Goal: Transaction & Acquisition: Purchase product/service

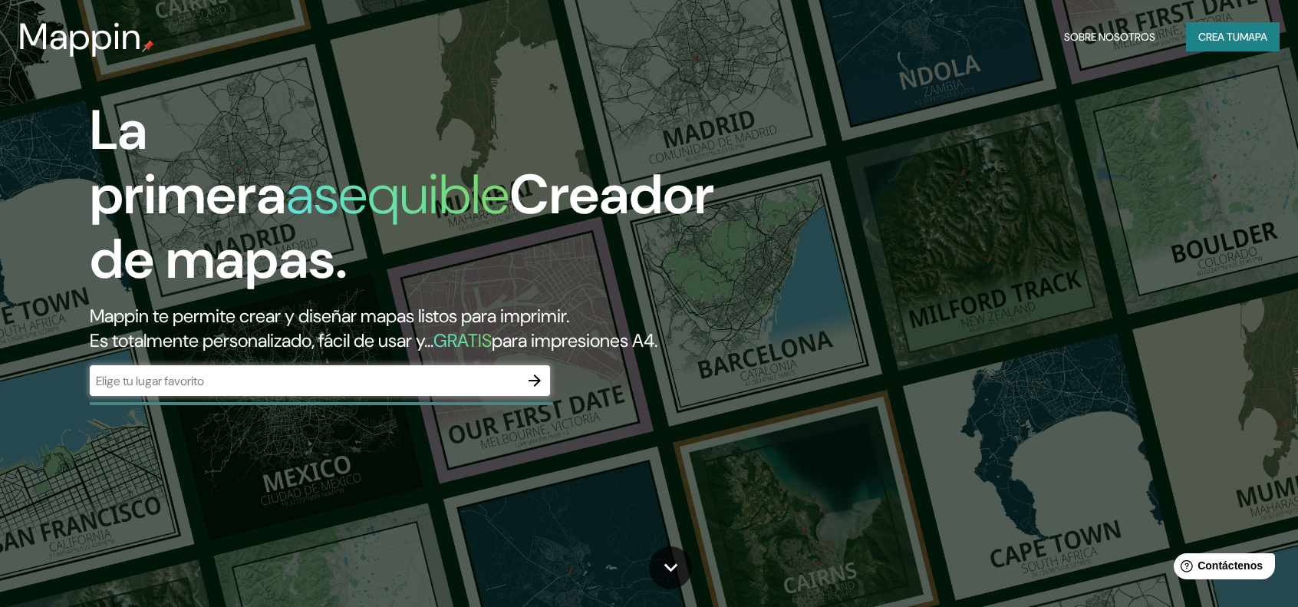
click at [187, 374] on input "text" at bounding box center [305, 381] width 430 height 18
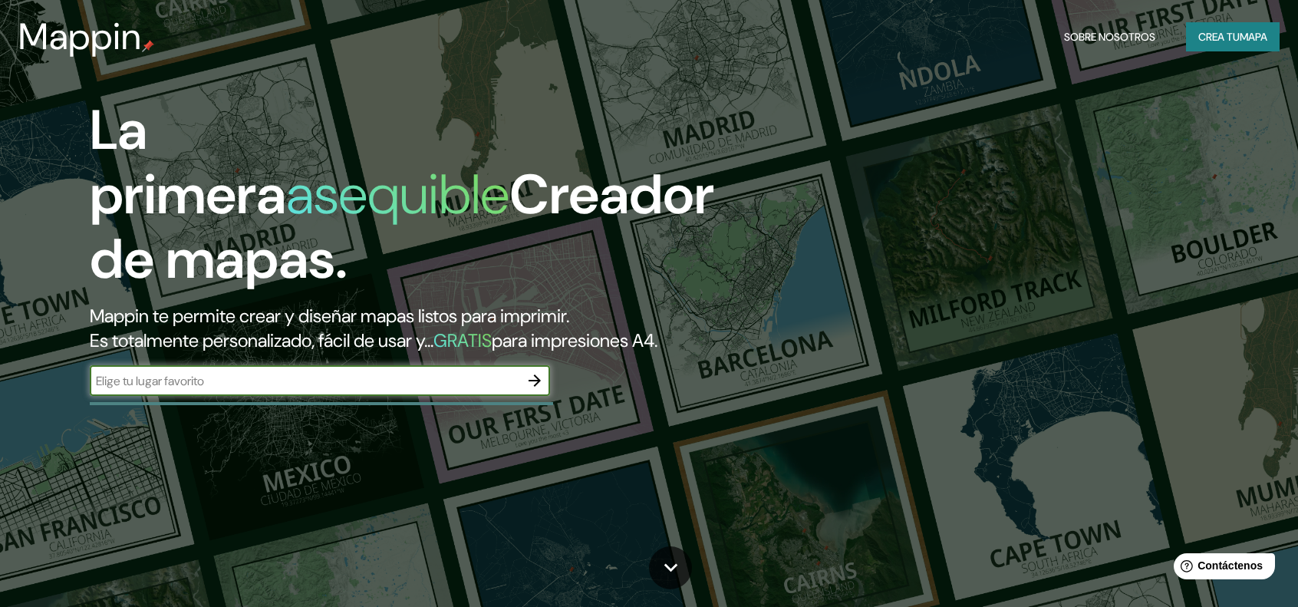
click at [240, 378] on input "text" at bounding box center [305, 381] width 430 height 18
type input "ALAJUELA"
click at [531, 376] on icon "button" at bounding box center [535, 380] width 18 height 18
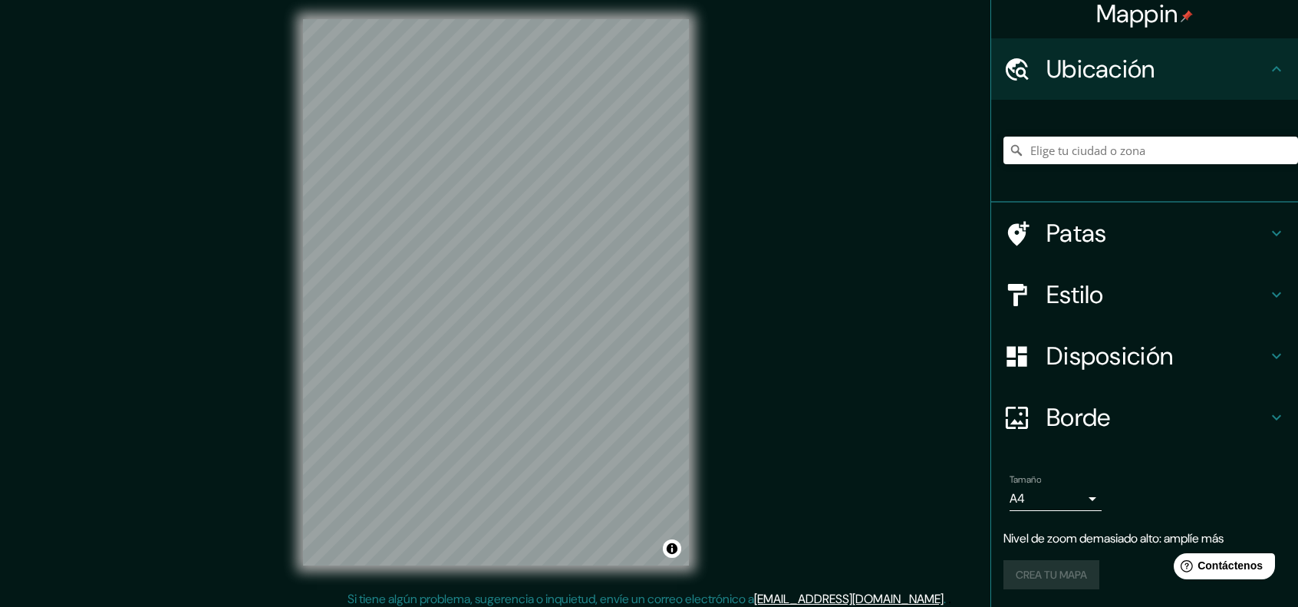
scroll to position [12, 0]
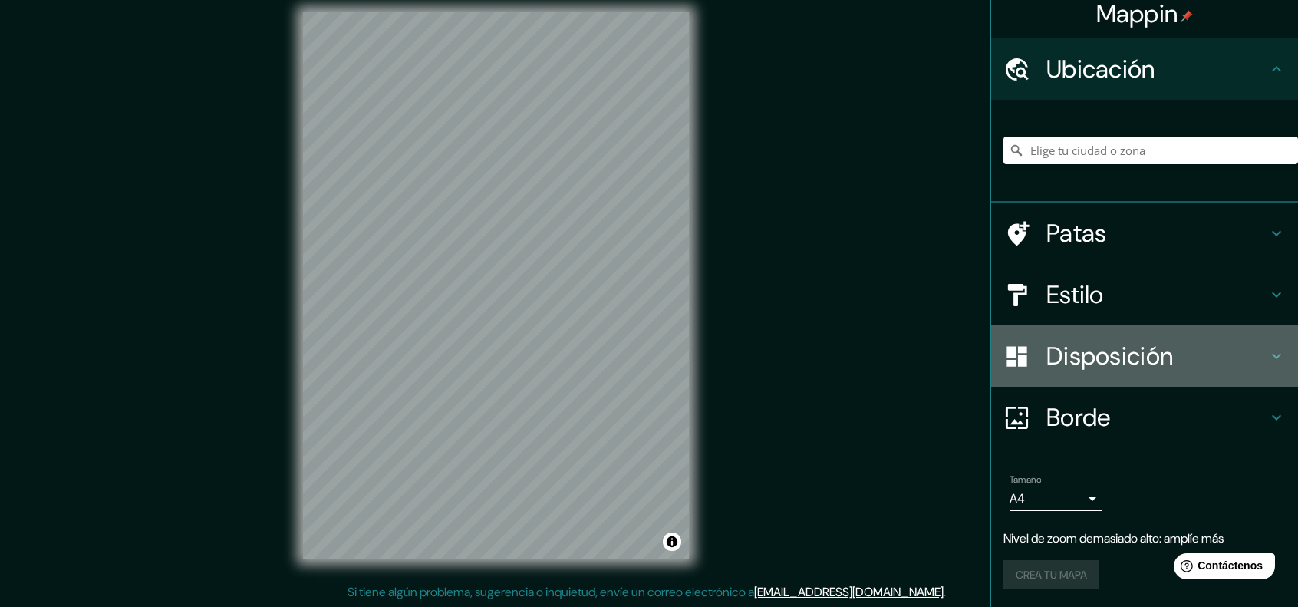
click at [1267, 355] on icon at bounding box center [1276, 356] width 18 height 18
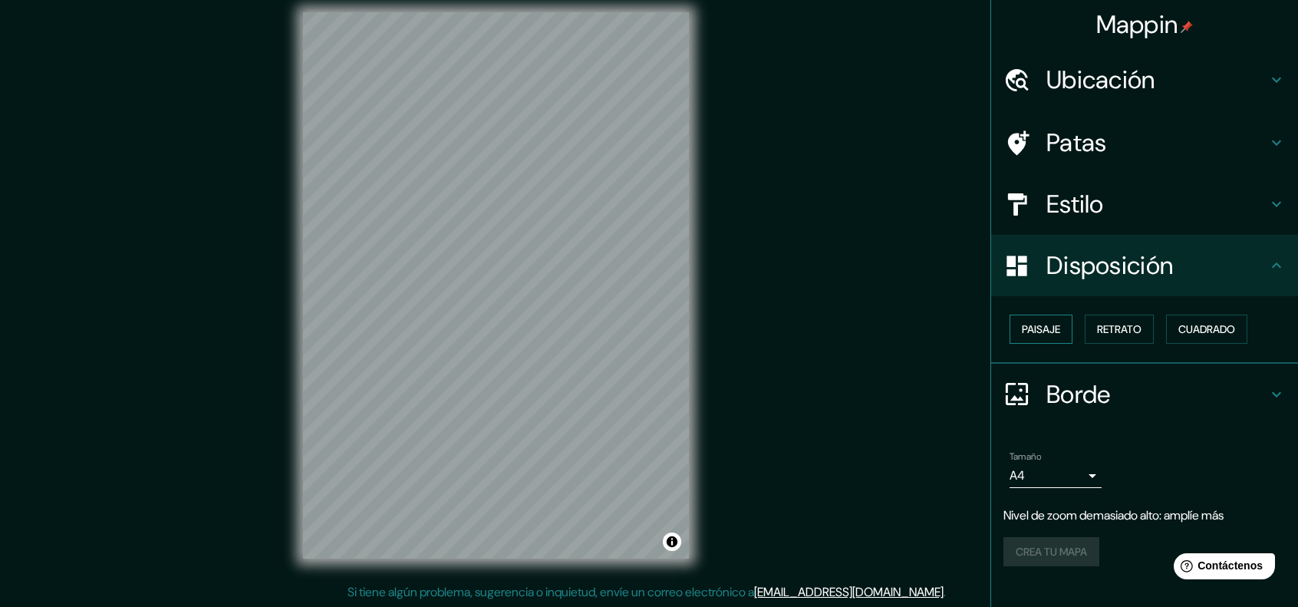
click at [1064, 328] on button "Paisaje" at bounding box center [1041, 329] width 63 height 29
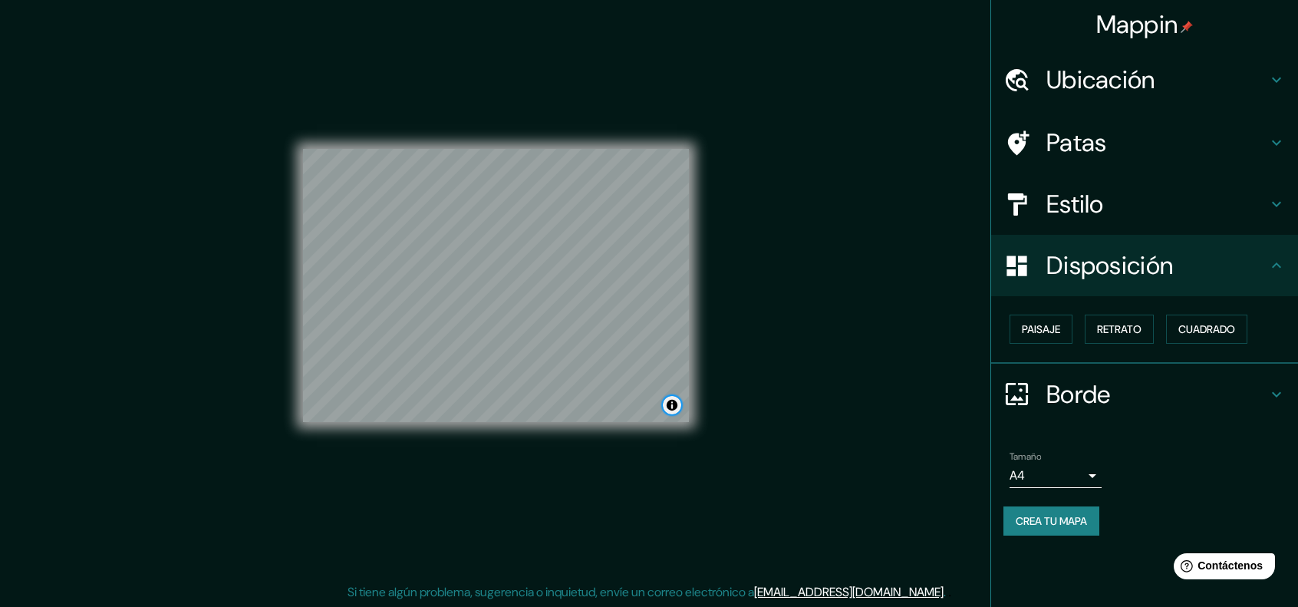
click at [670, 409] on button "Activar o desactivar atribución" at bounding box center [672, 405] width 18 height 18
click at [1275, 74] on icon at bounding box center [1276, 80] width 18 height 18
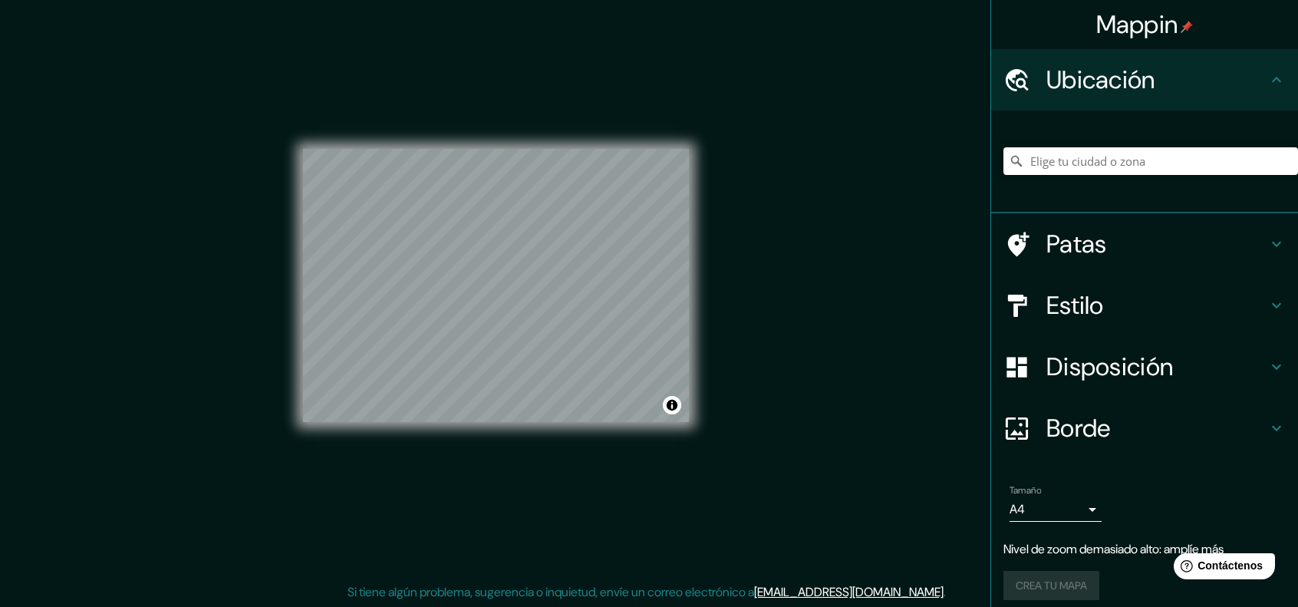
click at [1269, 74] on icon at bounding box center [1276, 80] width 18 height 18
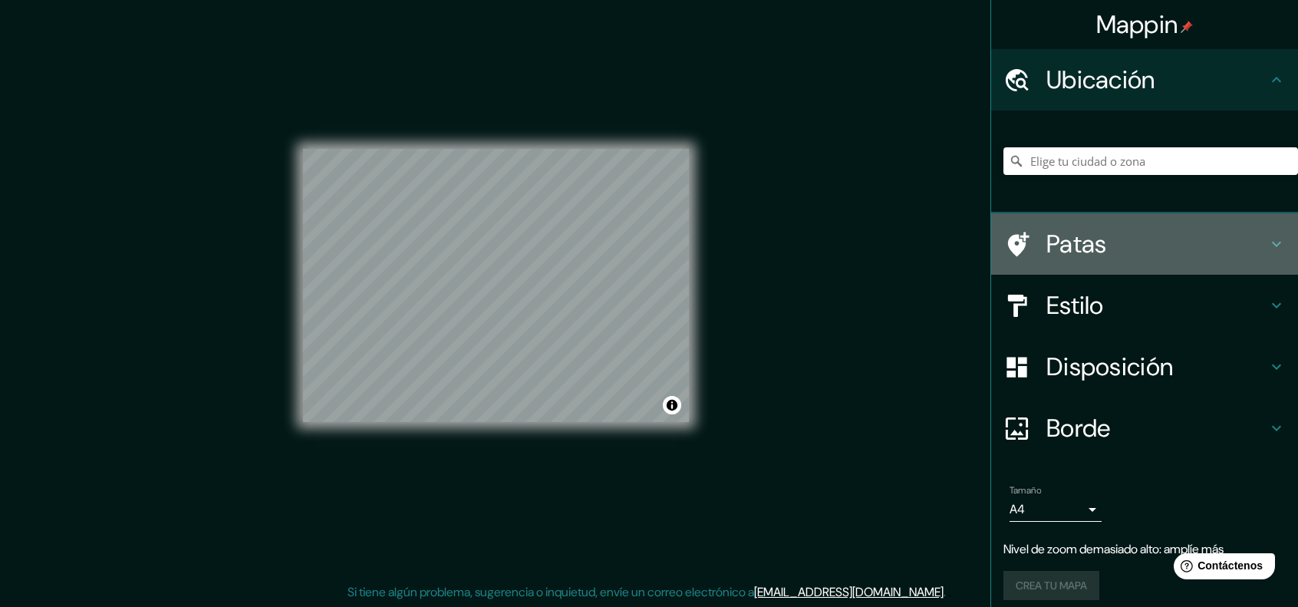
click at [1267, 235] on icon at bounding box center [1276, 244] width 18 height 18
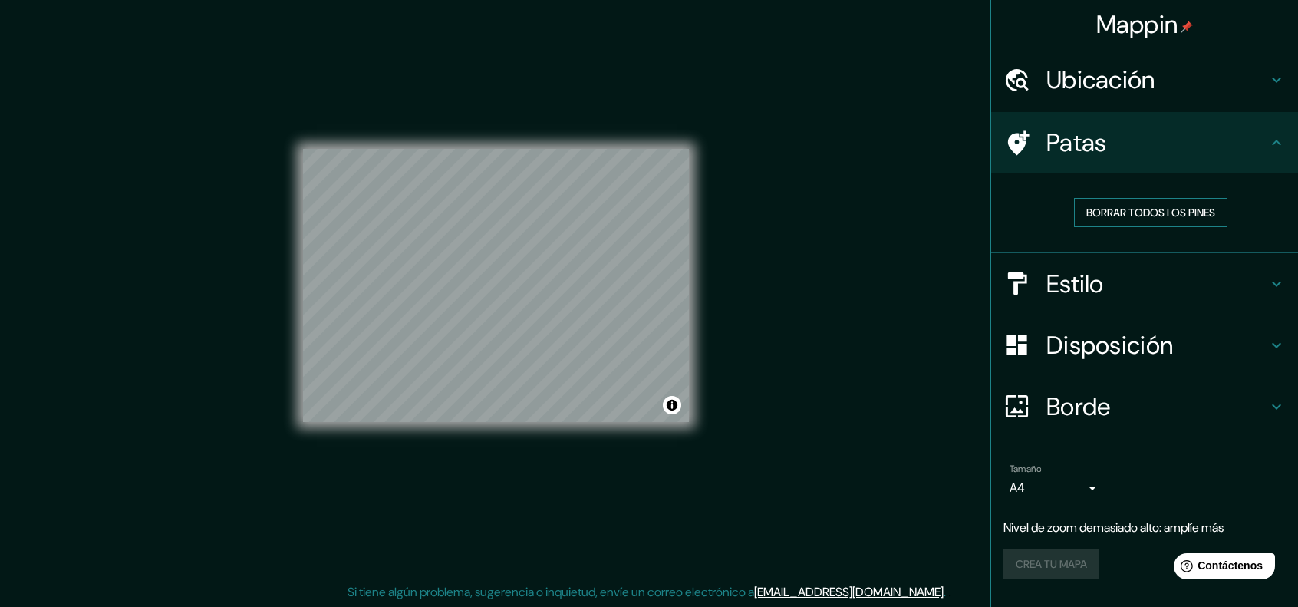
click at [1188, 212] on font "Borrar todos los pines" at bounding box center [1150, 213] width 129 height 14
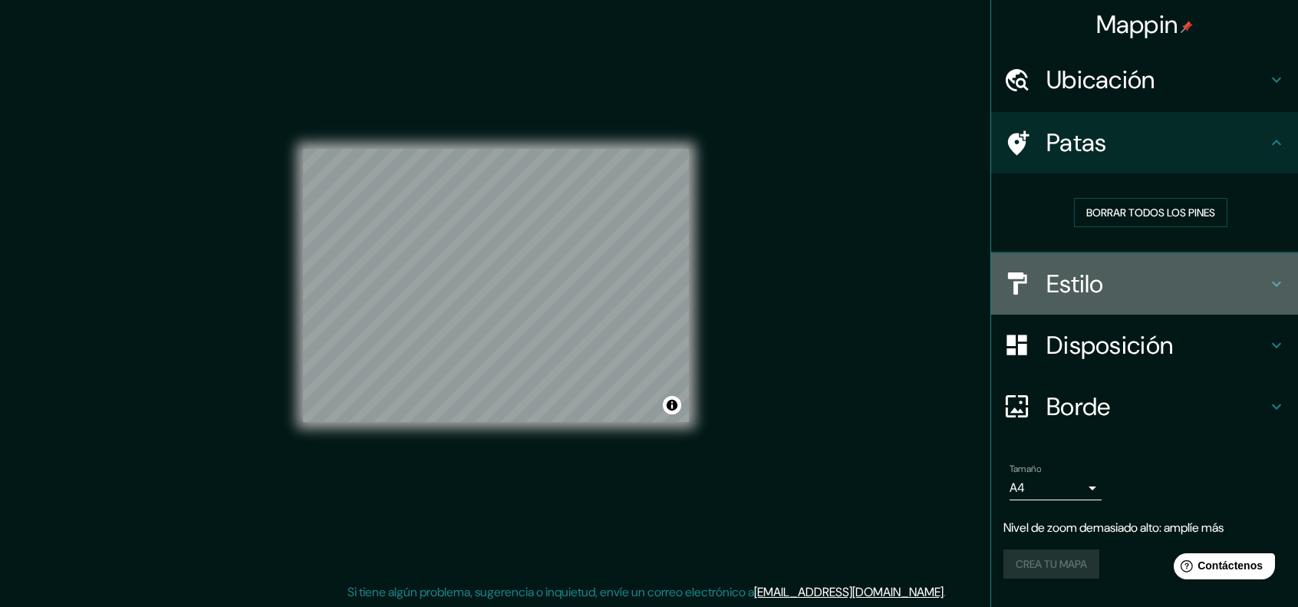
click at [1277, 280] on icon at bounding box center [1276, 284] width 18 height 18
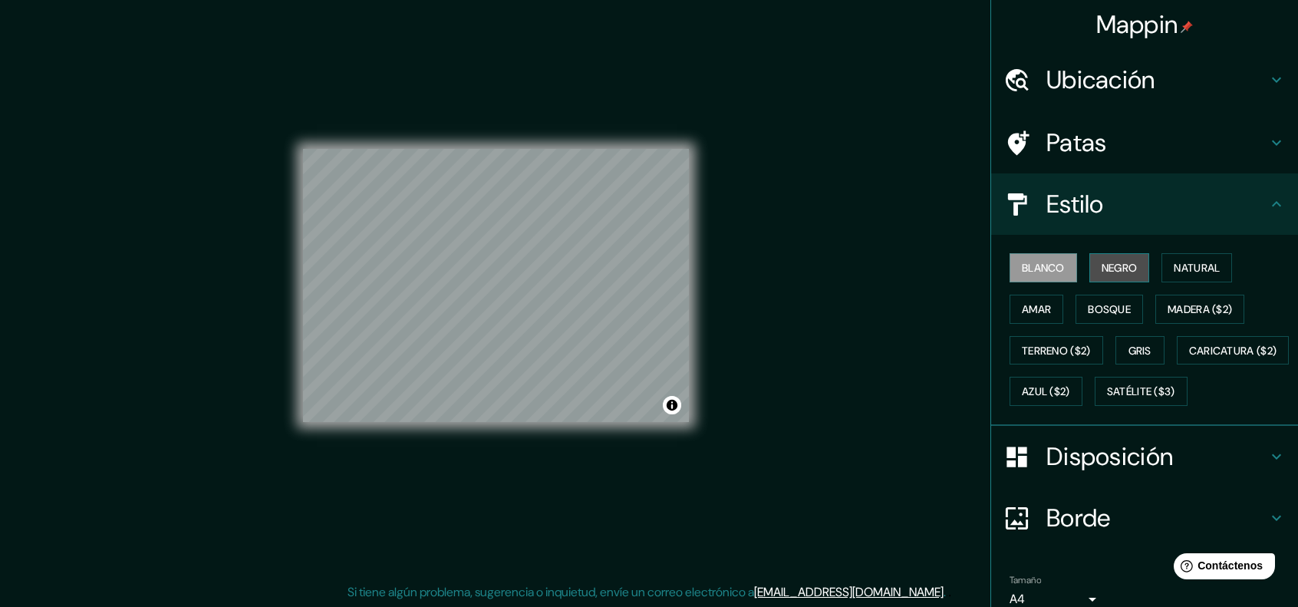
click at [1128, 263] on font "Negro" at bounding box center [1120, 268] width 36 height 14
click at [1178, 263] on font "Natural" at bounding box center [1197, 268] width 46 height 14
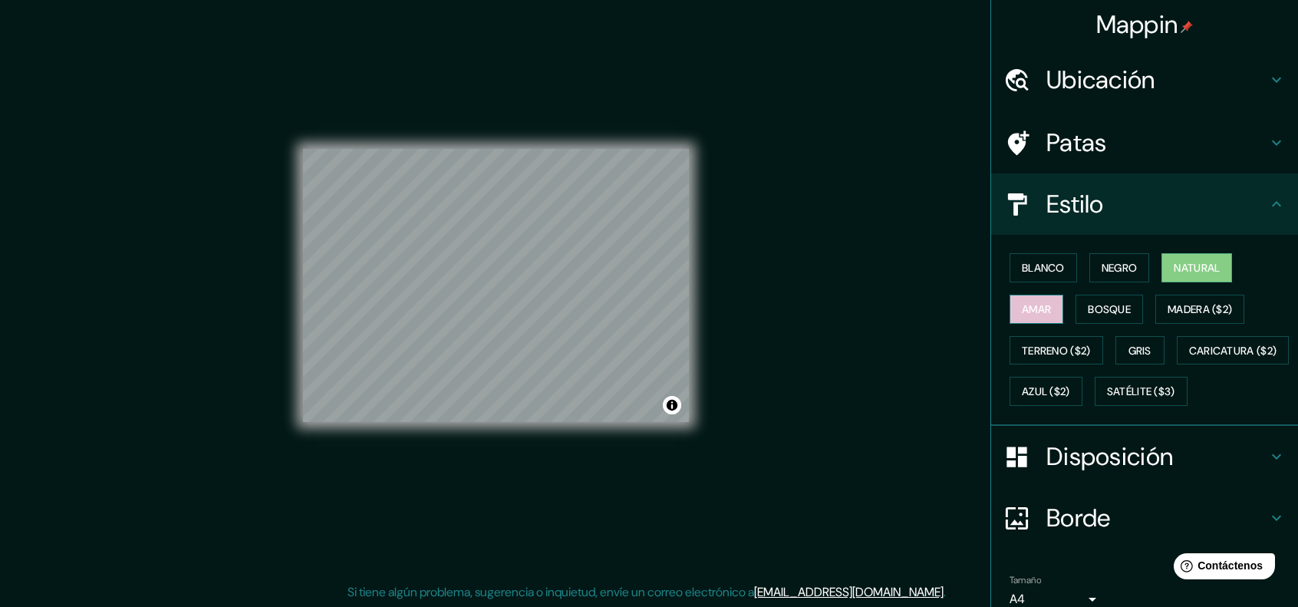
click at [1034, 308] on font "Amar" at bounding box center [1036, 309] width 29 height 14
click at [1105, 305] on font "Bosque" at bounding box center [1109, 309] width 43 height 14
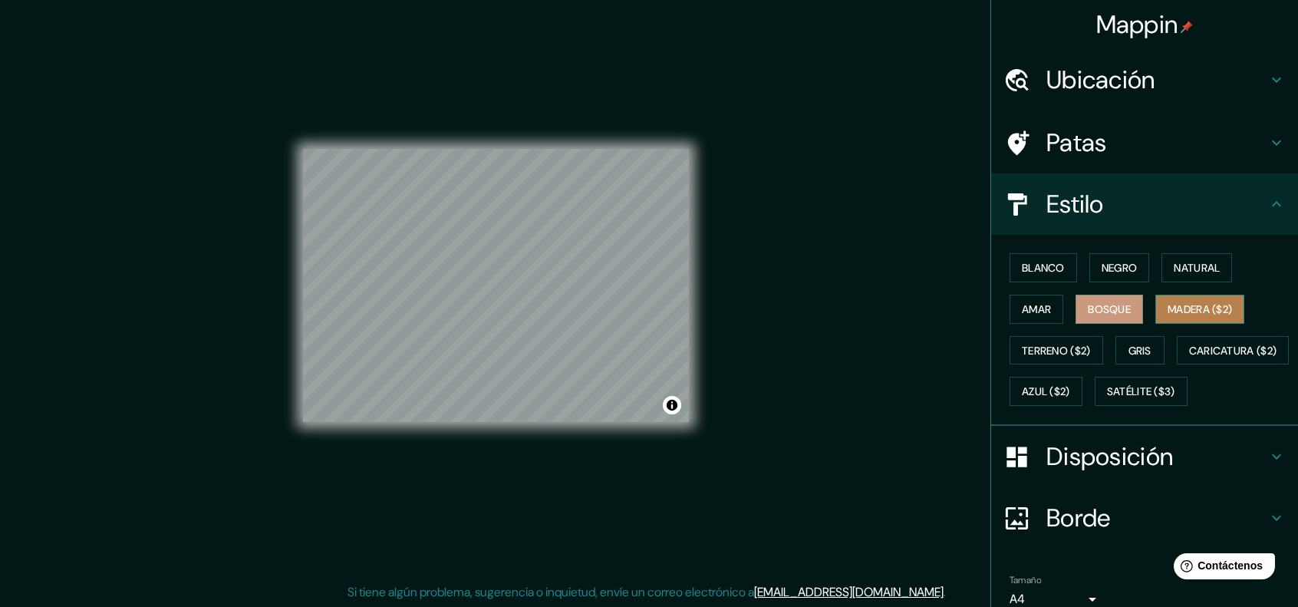
click at [1179, 303] on font "Madera ($2)" at bounding box center [1200, 309] width 64 height 14
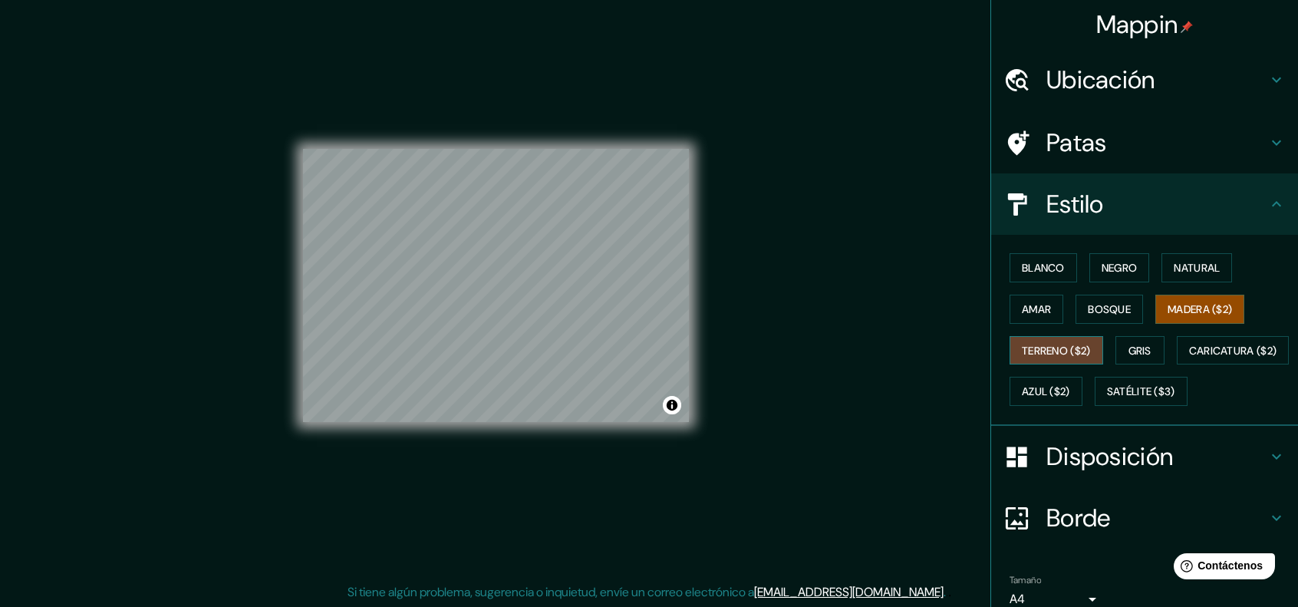
click at [1056, 341] on font "Terreno ($2)" at bounding box center [1056, 351] width 69 height 20
click at [1129, 344] on font "Gris" at bounding box center [1140, 351] width 23 height 14
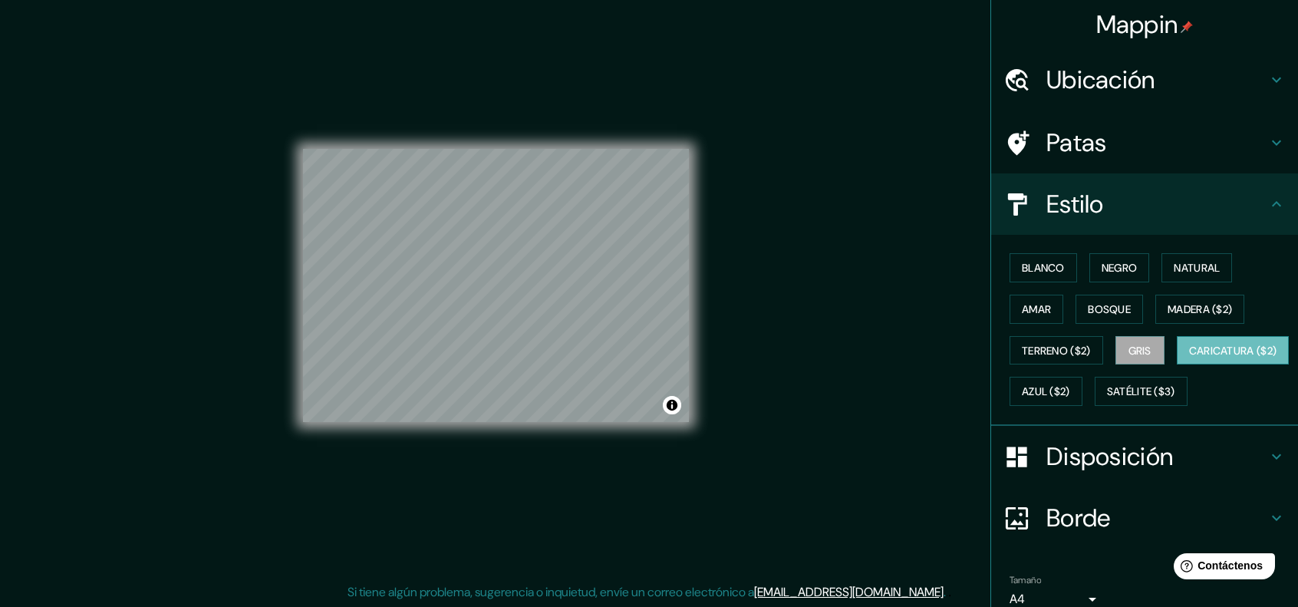
click at [1189, 358] on font "Caricatura ($2)" at bounding box center [1233, 351] width 88 height 14
click at [1070, 390] on font "Azul ($2)" at bounding box center [1046, 392] width 48 height 14
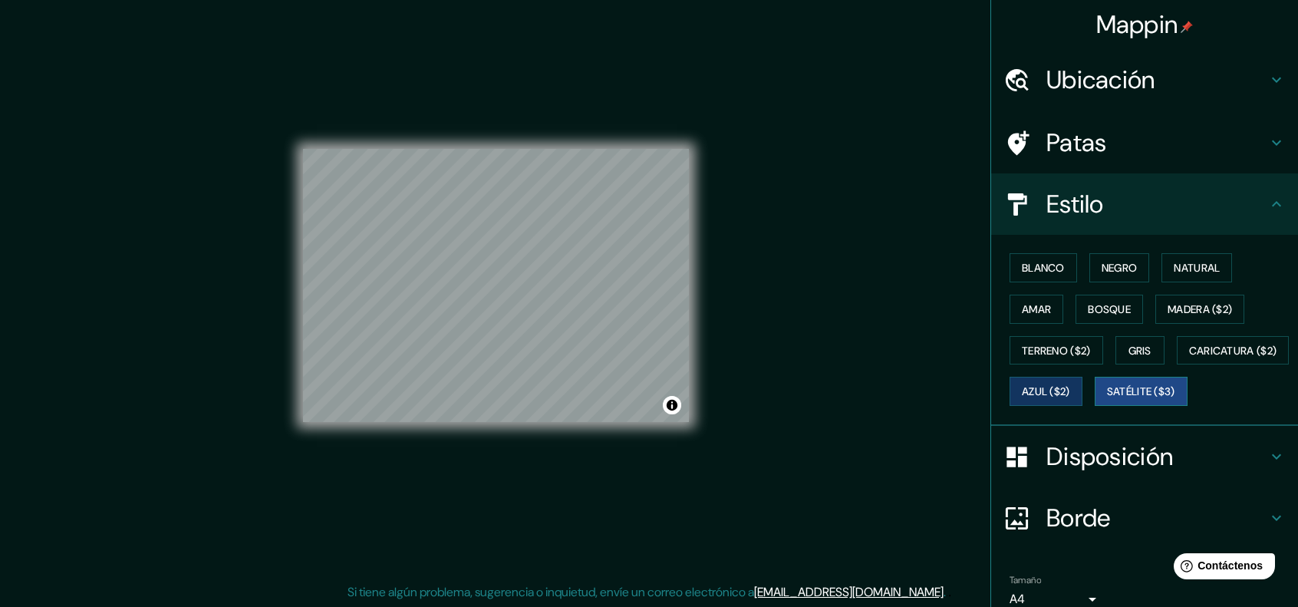
drag, startPoint x: 1151, startPoint y: 390, endPoint x: 1056, endPoint y: 423, distance: 100.7
click at [1107, 401] on font "Satélite ($3)" at bounding box center [1141, 391] width 68 height 20
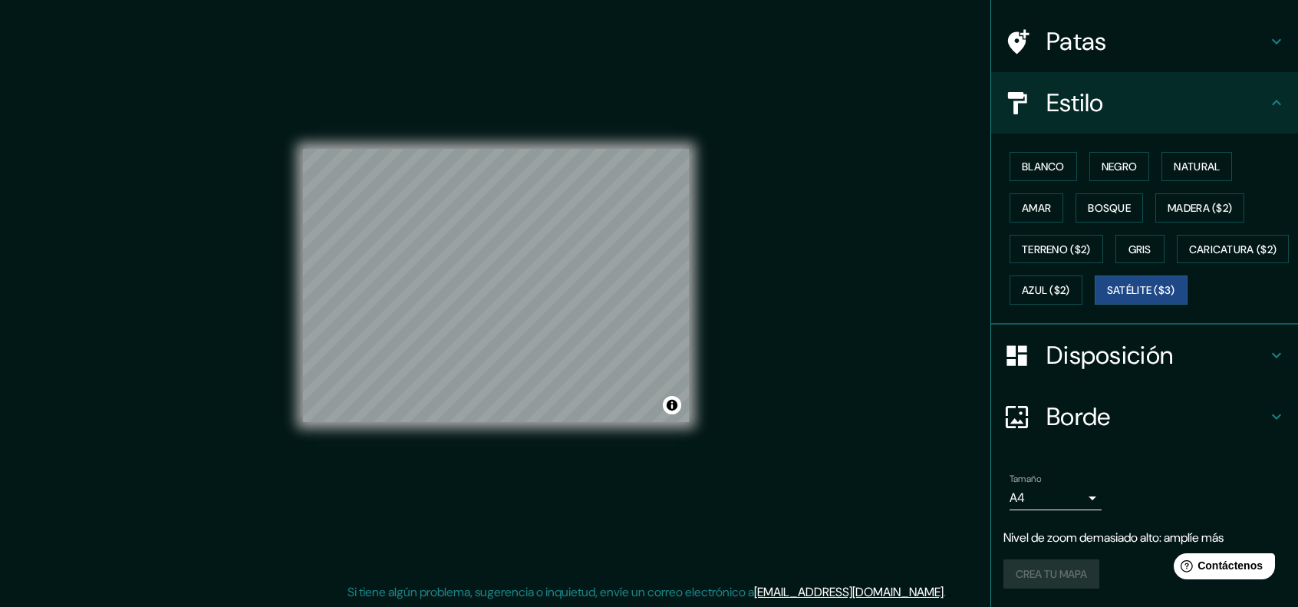
scroll to position [137, 0]
click at [1022, 160] on font "Blanco" at bounding box center [1043, 167] width 43 height 14
click at [1269, 357] on icon at bounding box center [1276, 355] width 18 height 18
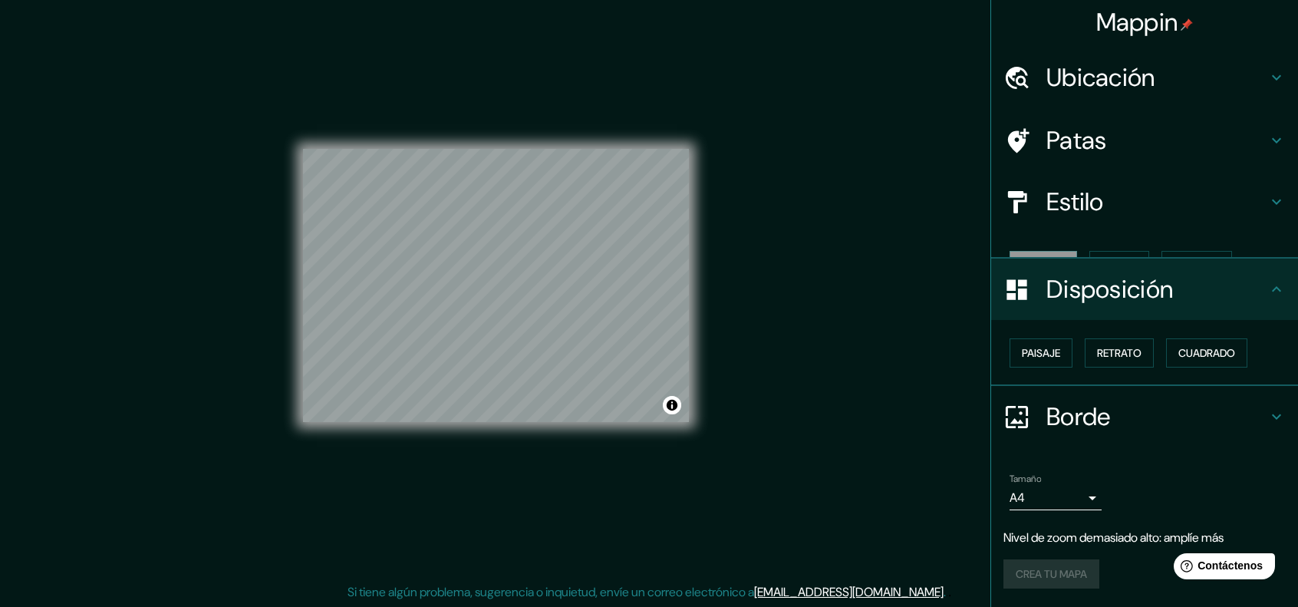
scroll to position [0, 0]
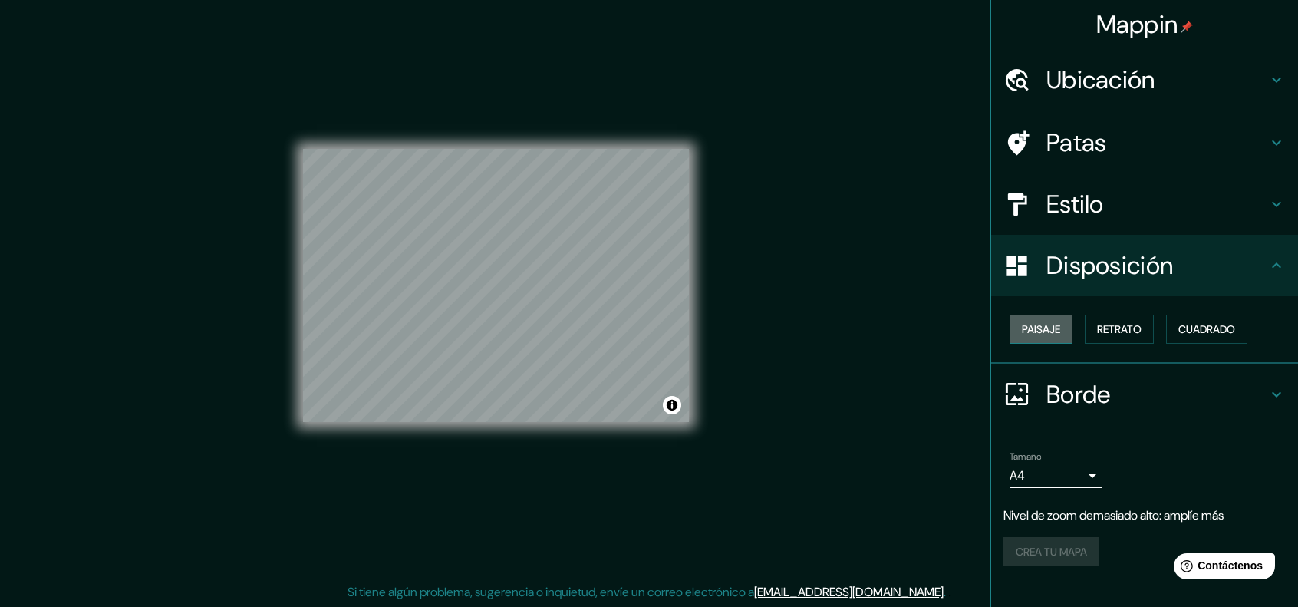
click at [1062, 325] on button "Paisaje" at bounding box center [1041, 329] width 63 height 29
click at [1122, 325] on font "Retrato" at bounding box center [1119, 329] width 44 height 14
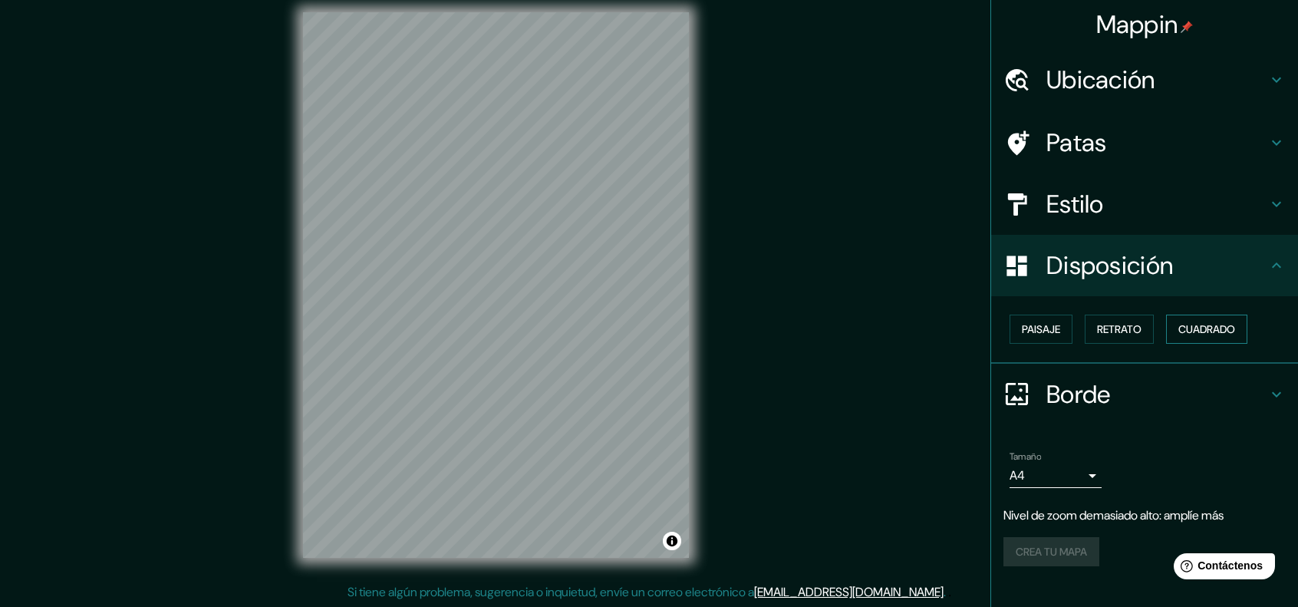
click at [1188, 325] on font "Cuadrado" at bounding box center [1206, 329] width 57 height 14
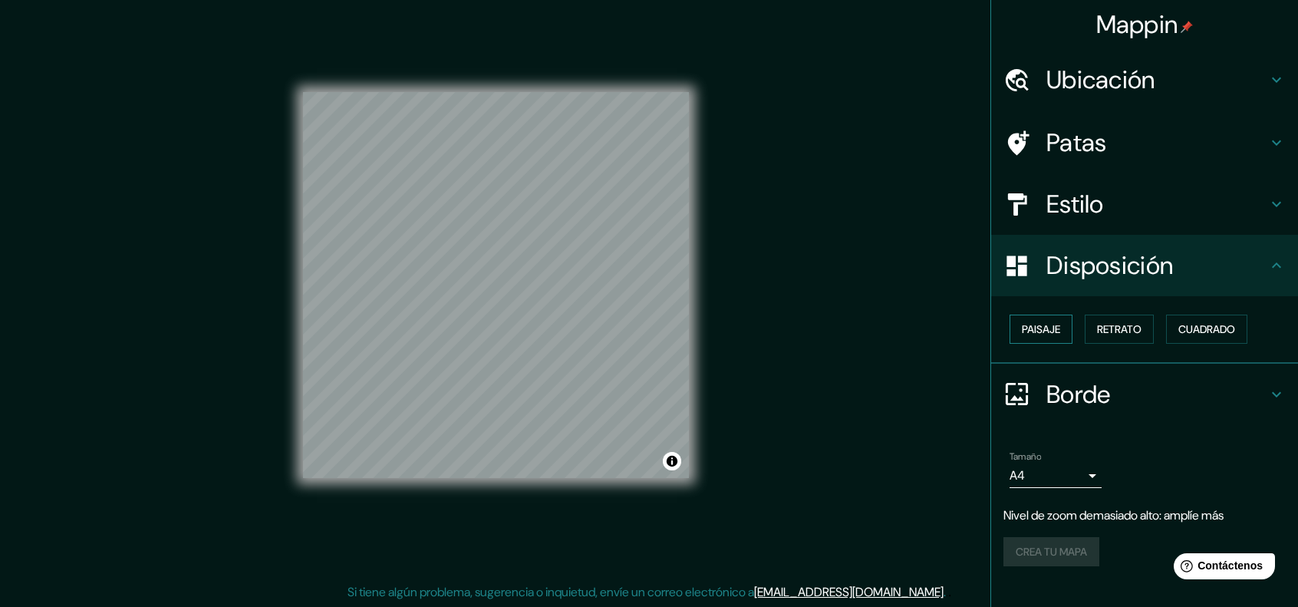
click at [1049, 334] on font "Paisaje" at bounding box center [1041, 329] width 38 height 14
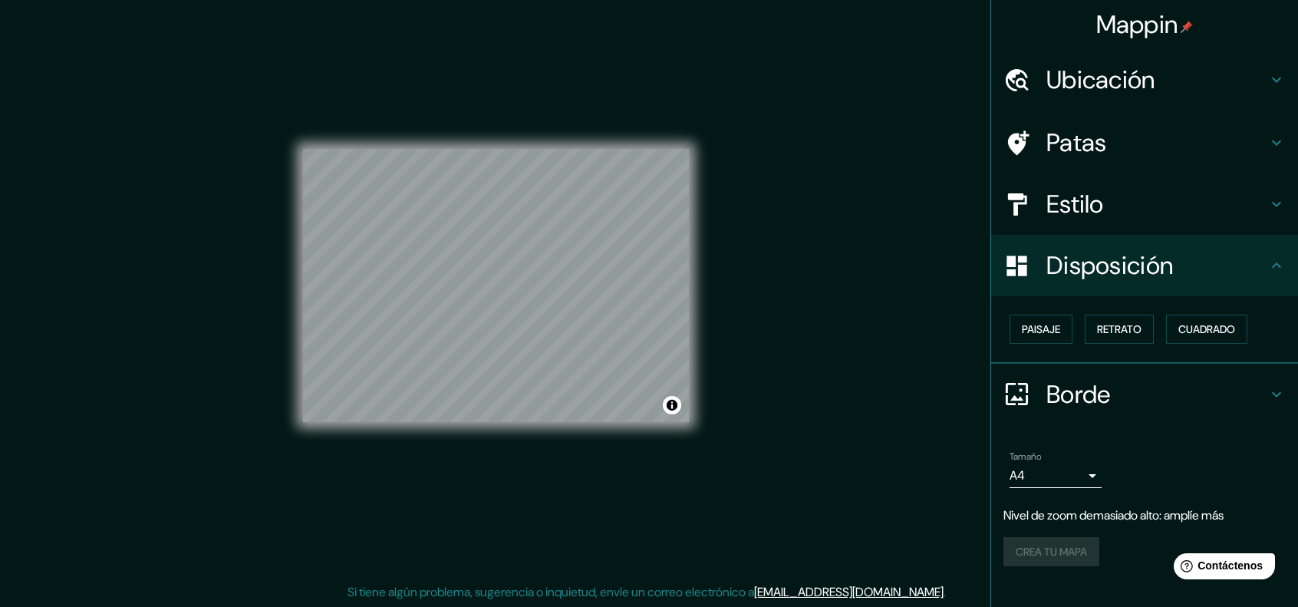
click at [1272, 387] on icon at bounding box center [1276, 394] width 18 height 18
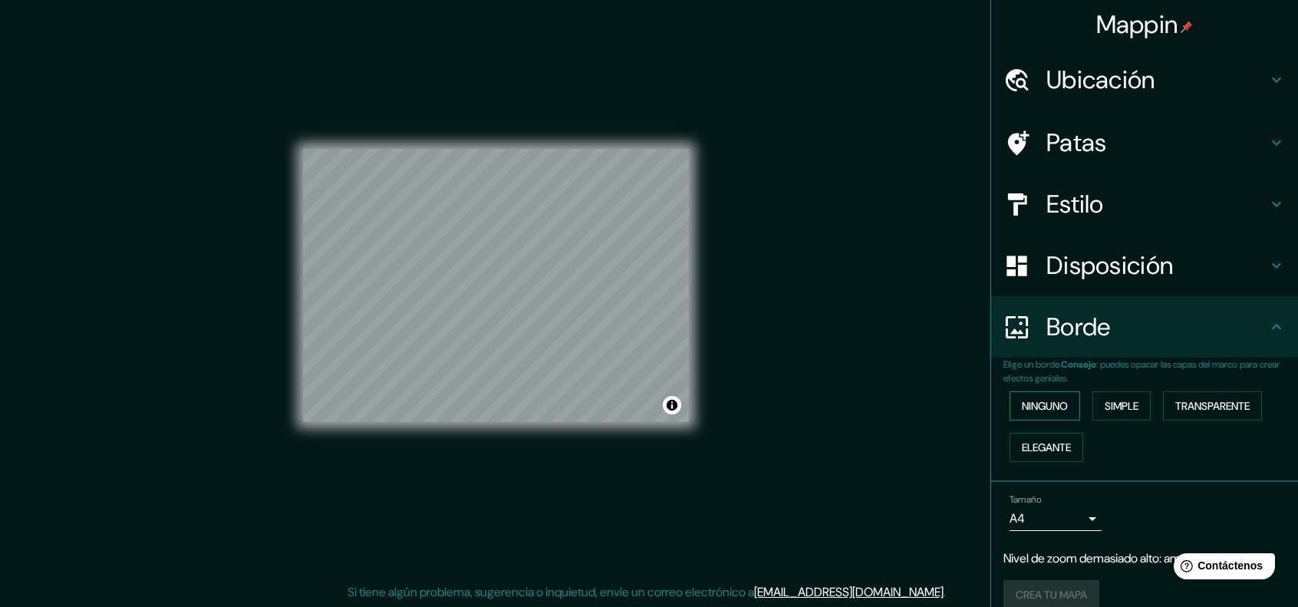
click at [1060, 400] on button "Ninguno" at bounding box center [1045, 405] width 71 height 29
click at [1106, 399] on font "Simple" at bounding box center [1122, 406] width 34 height 14
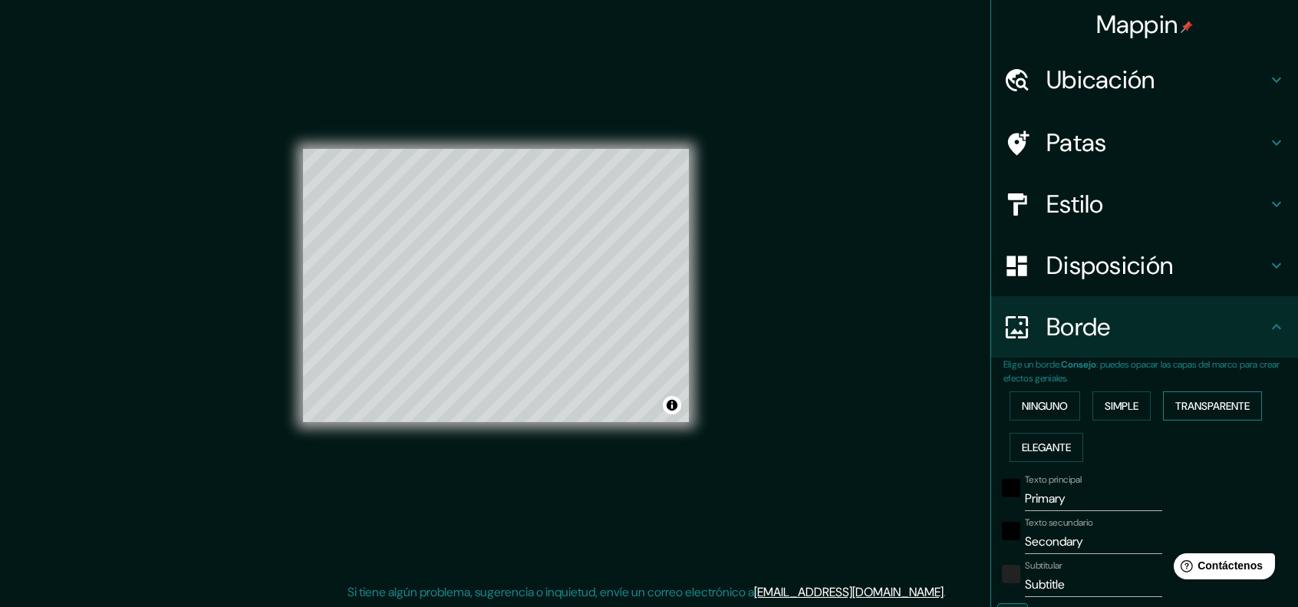
click at [1178, 402] on font "Transparente" at bounding box center [1212, 406] width 74 height 14
click at [1054, 437] on font "Elegante" at bounding box center [1046, 447] width 49 height 20
click at [1031, 410] on font "Ninguno" at bounding box center [1045, 406] width 46 height 14
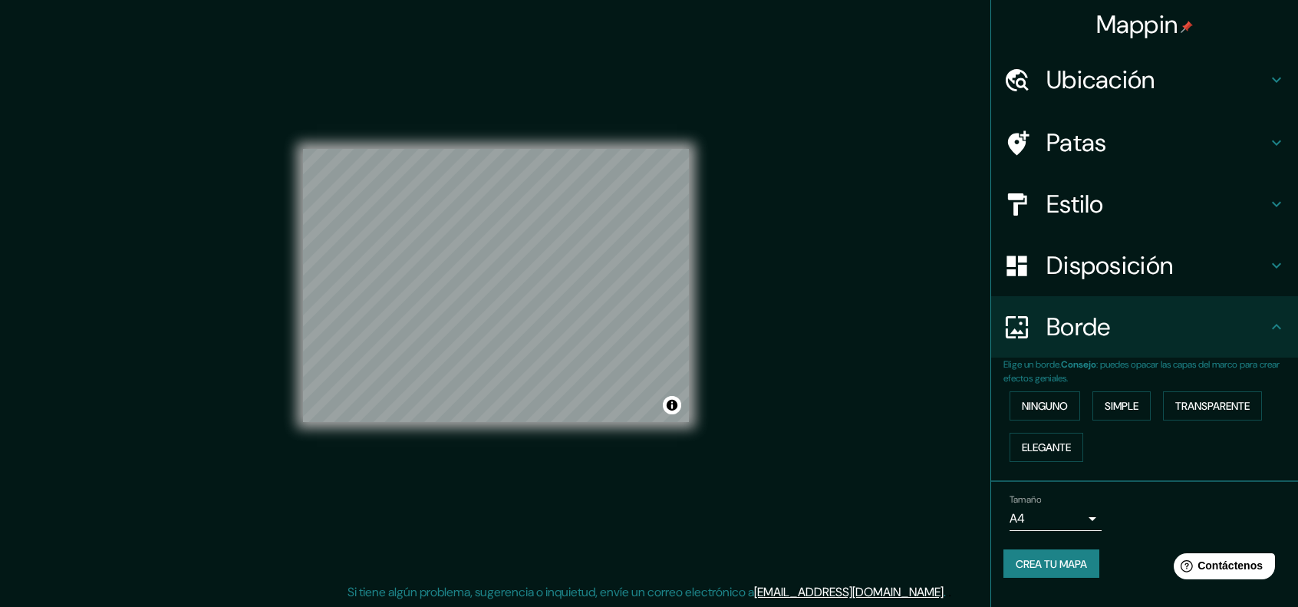
click at [1087, 559] on font "Crea tu mapa" at bounding box center [1051, 564] width 71 height 14
click at [838, 186] on div "Mappin Ubicación Patas Estilo Disposición Borde Elige un borde. Consejo : puede…" at bounding box center [649, 298] width 1298 height 620
click at [1091, 512] on body "Mappin Ubicación Patas Estilo Disposición Borde Elige un borde. Consejo : puede…" at bounding box center [649, 291] width 1298 height 607
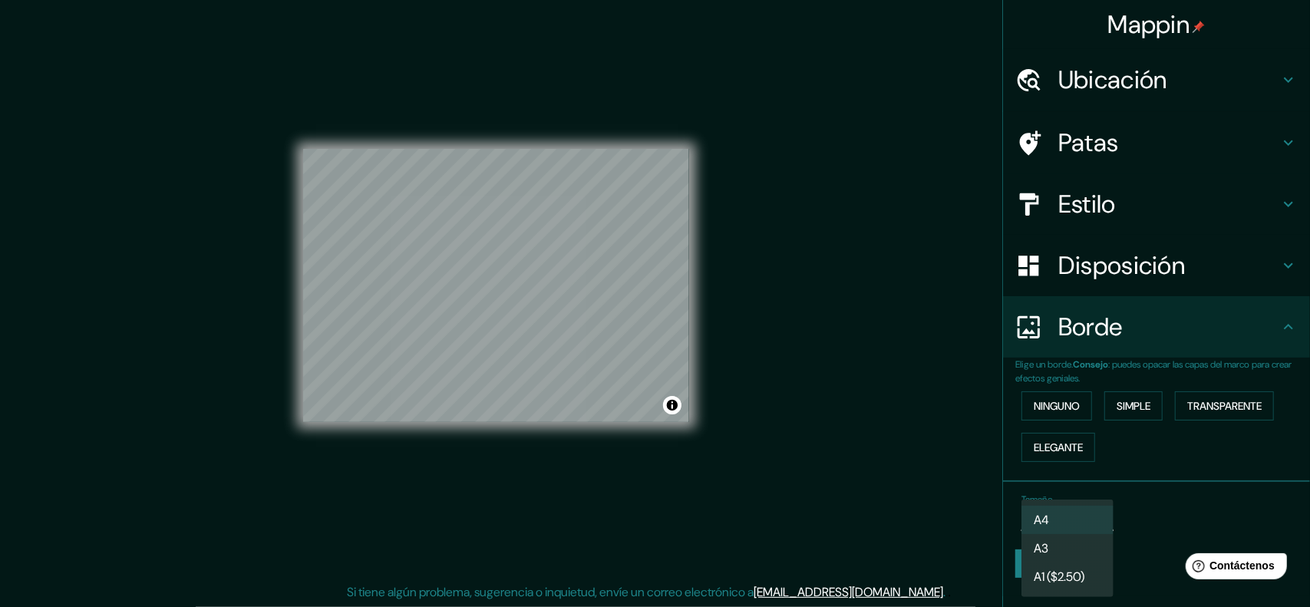
click at [1080, 542] on li "A3" at bounding box center [1067, 548] width 92 height 28
type input "a4"
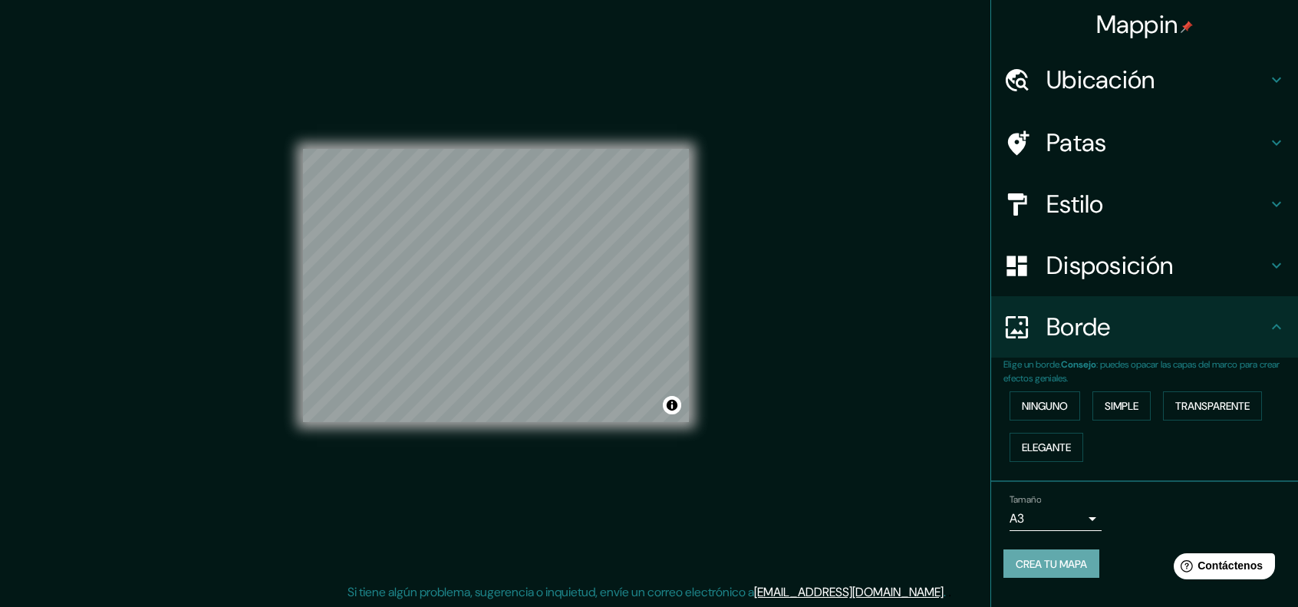
click at [1045, 558] on font "Crea tu mapa" at bounding box center [1051, 564] width 71 height 14
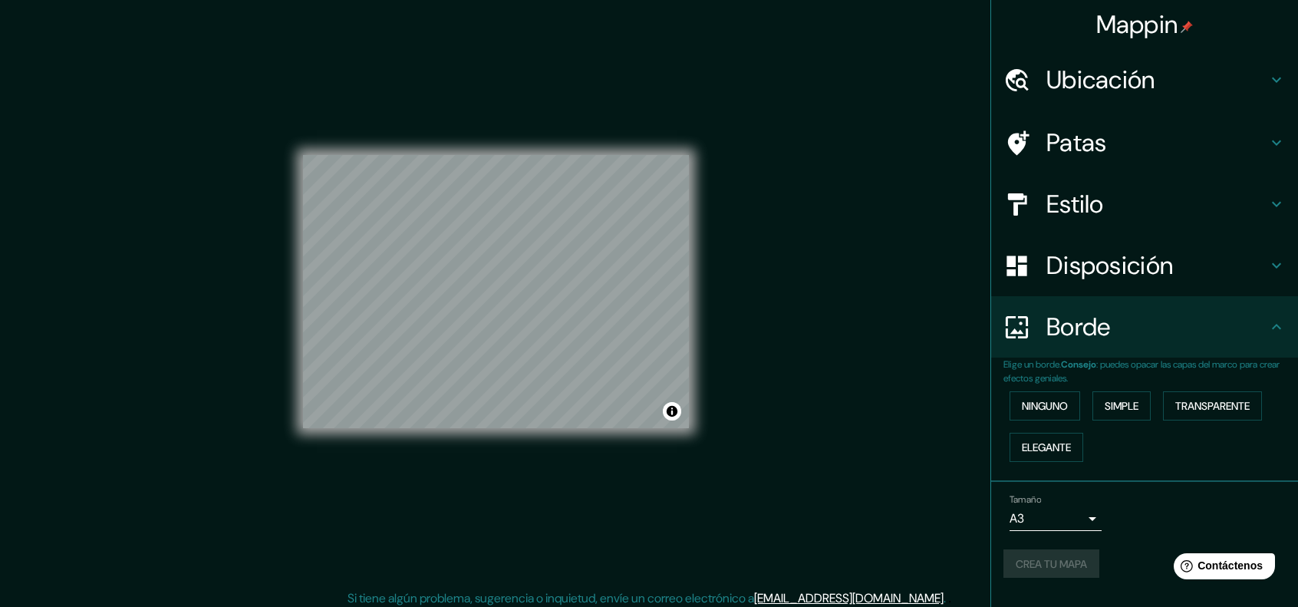
scroll to position [12, 0]
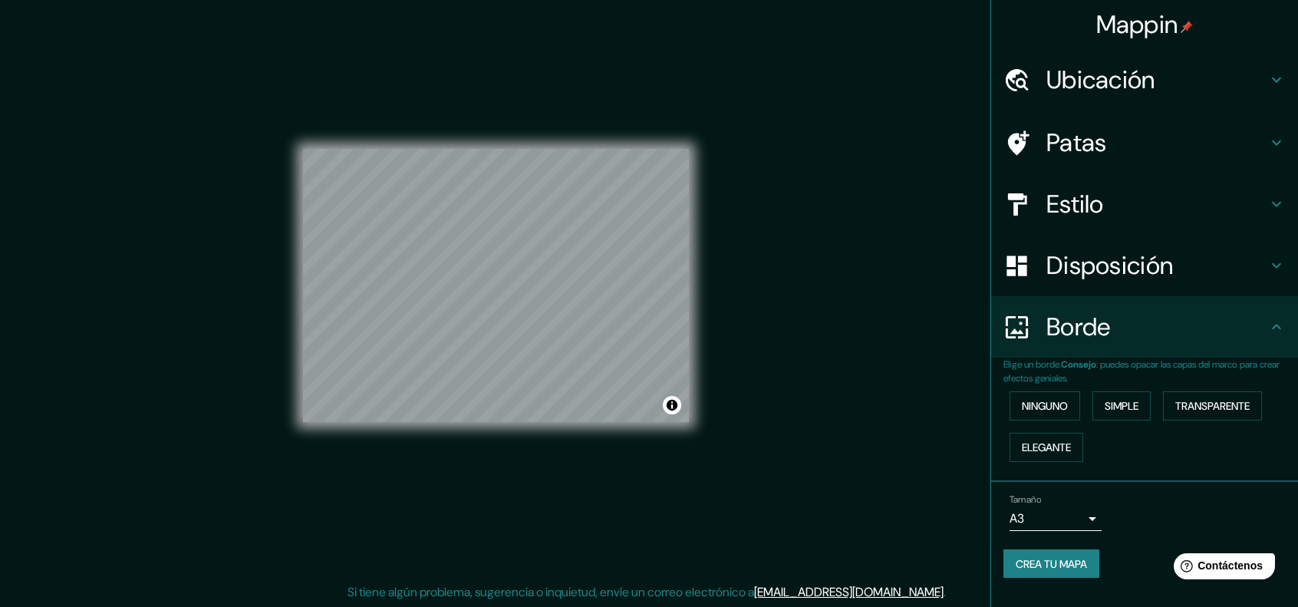
click at [1162, 209] on h4 "Estilo" at bounding box center [1157, 204] width 221 height 31
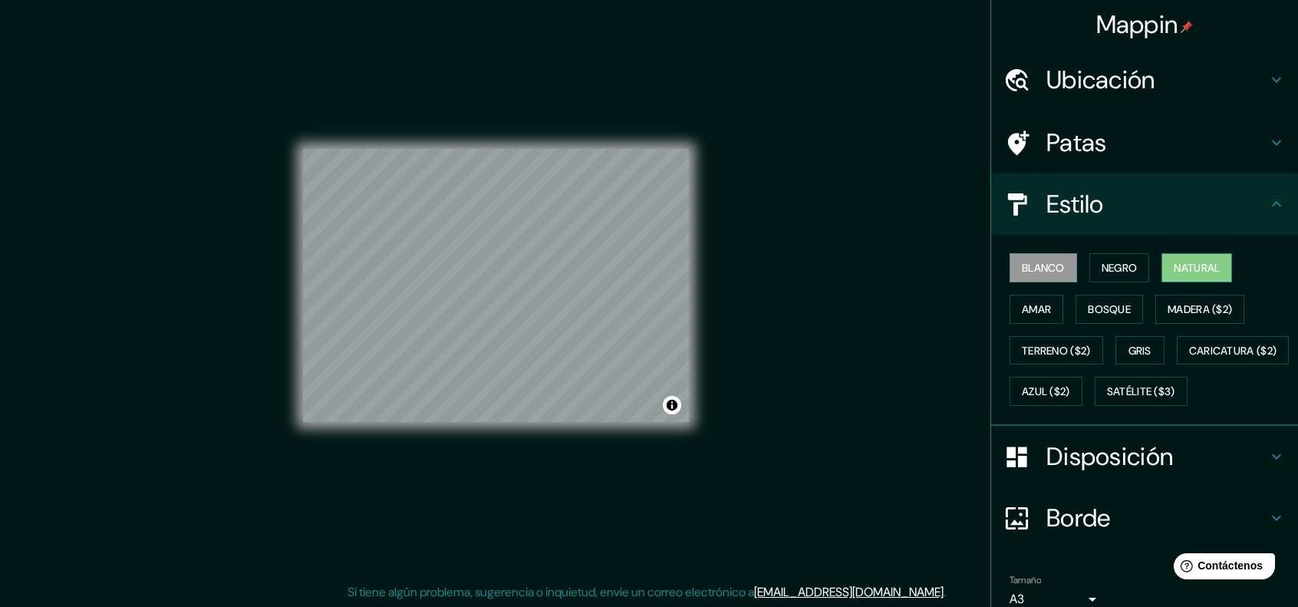
click at [1191, 267] on font "Natural" at bounding box center [1197, 268] width 46 height 14
click at [1022, 308] on font "Amar" at bounding box center [1036, 309] width 29 height 14
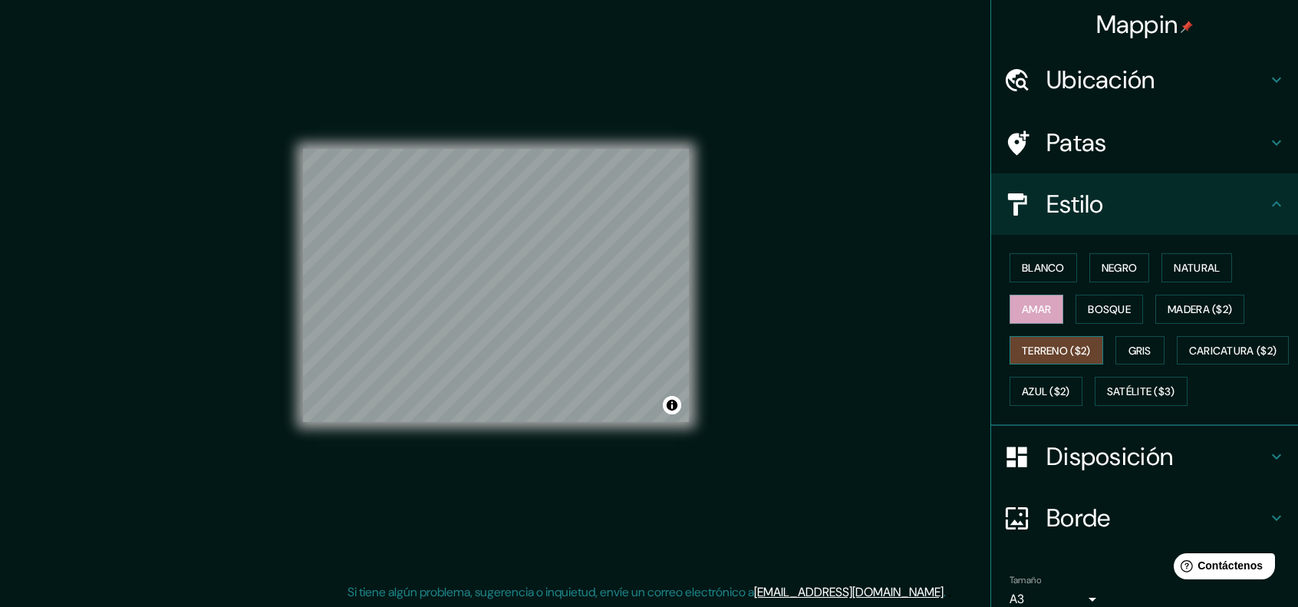
click at [1038, 338] on button "Terreno ($2)" at bounding box center [1057, 350] width 94 height 29
click at [1141, 349] on font "Gris" at bounding box center [1140, 351] width 23 height 14
click at [1040, 344] on font "Terreno ($2)" at bounding box center [1056, 351] width 69 height 14
click at [1035, 318] on button "Amar" at bounding box center [1037, 309] width 54 height 29
click at [1089, 310] on font "Bosque" at bounding box center [1109, 309] width 43 height 14
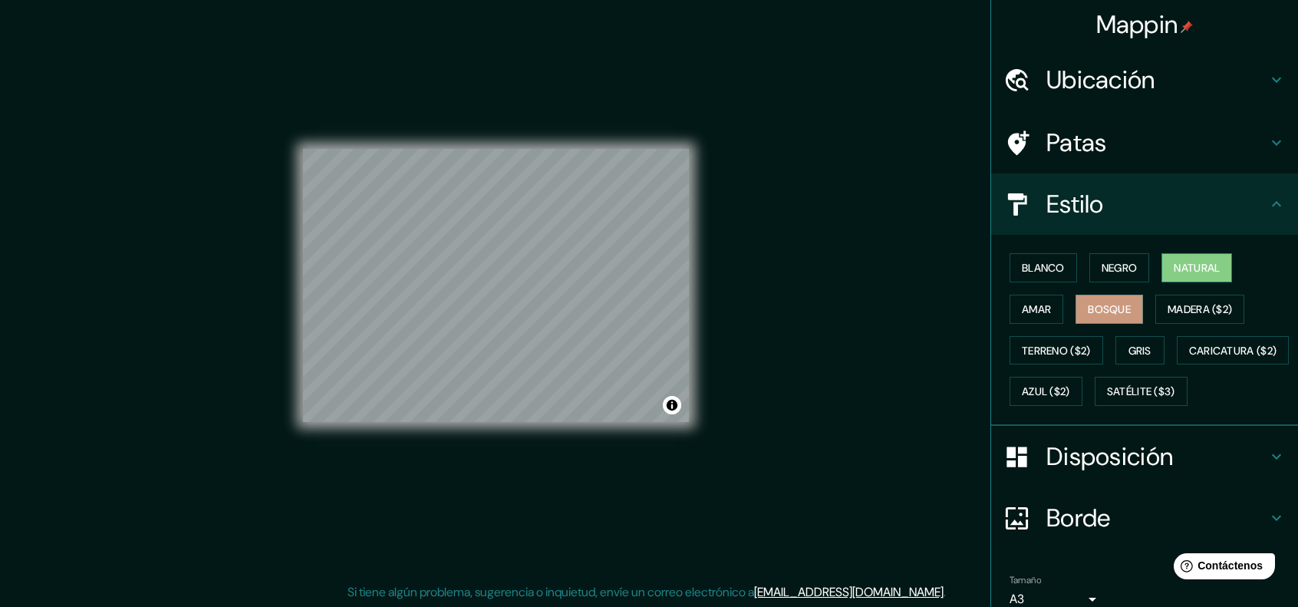
click at [1183, 272] on font "Natural" at bounding box center [1197, 268] width 46 height 14
click at [1117, 267] on font "Negro" at bounding box center [1120, 268] width 36 height 14
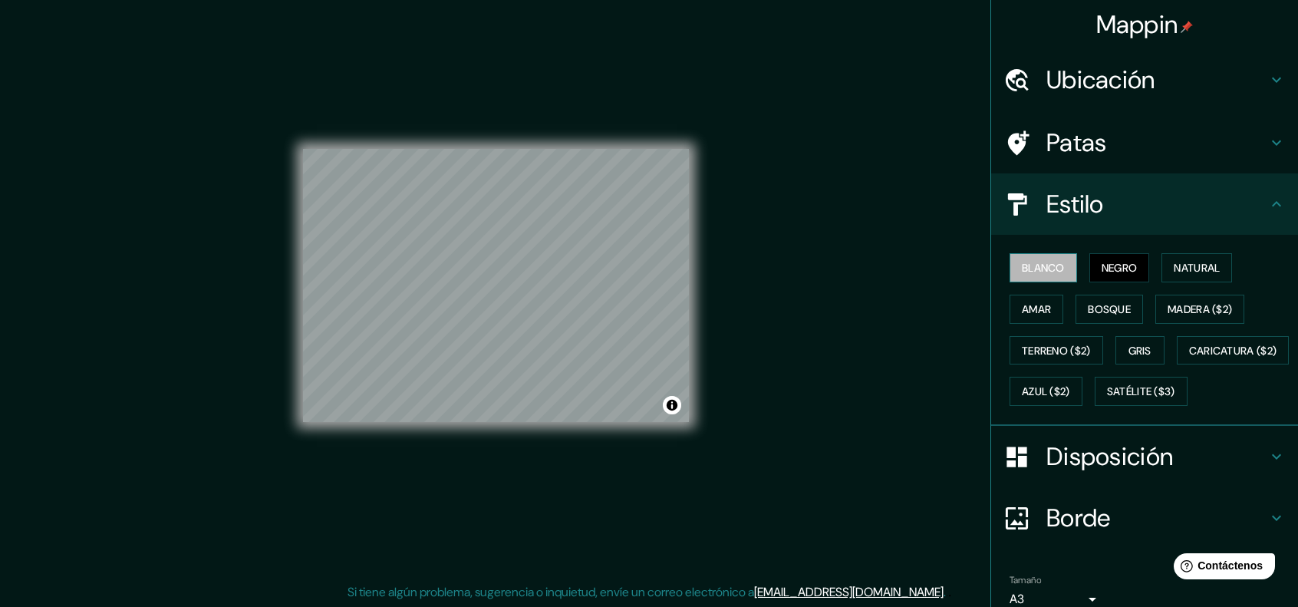
click at [1042, 267] on font "Blanco" at bounding box center [1043, 268] width 43 height 14
click at [1127, 269] on font "Negro" at bounding box center [1120, 268] width 36 height 14
click at [1192, 270] on font "Natural" at bounding box center [1197, 268] width 46 height 14
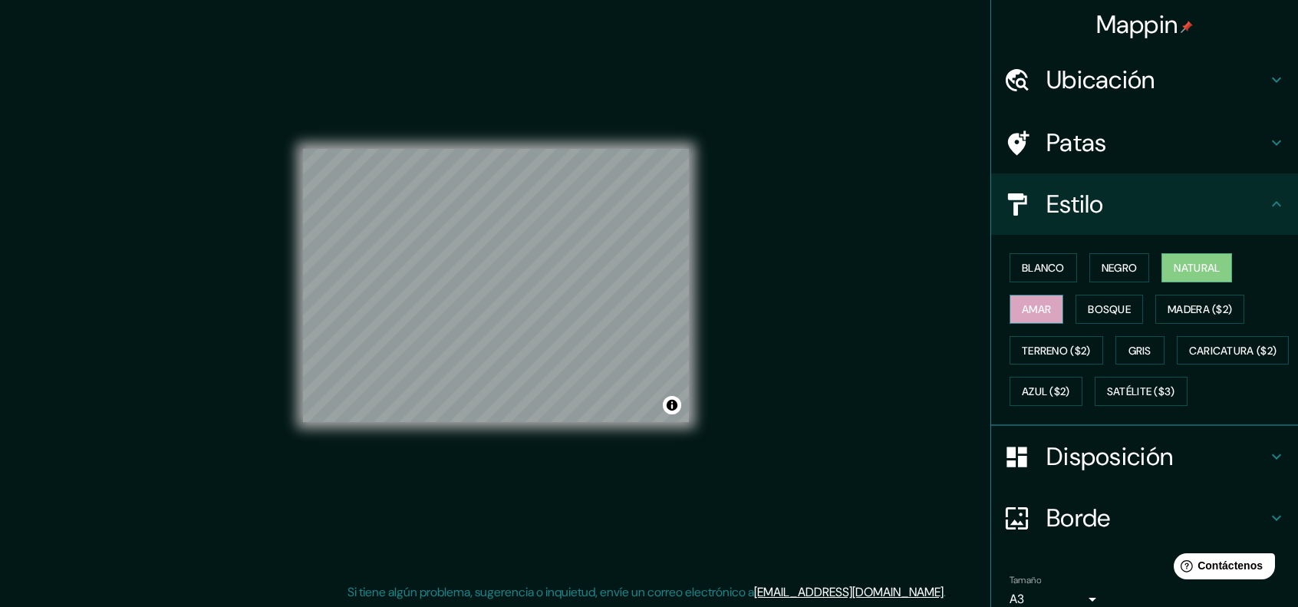
click at [1037, 309] on font "Amar" at bounding box center [1036, 309] width 29 height 14
click at [1089, 305] on font "Bosque" at bounding box center [1109, 309] width 43 height 14
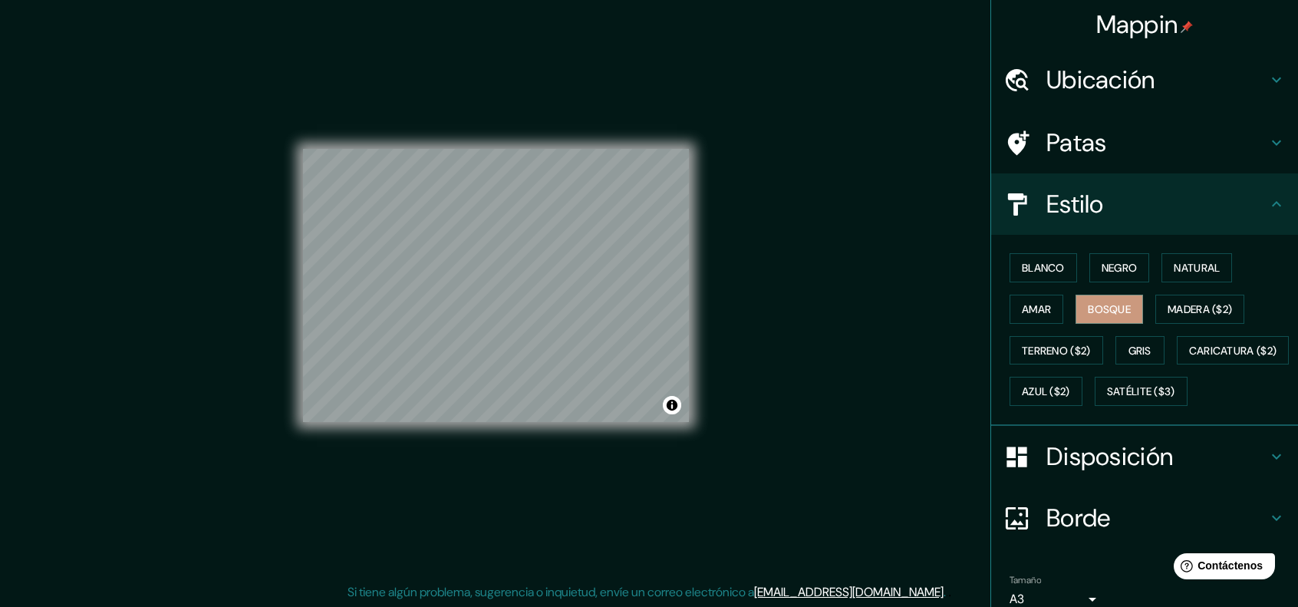
click at [836, 212] on div "Mappin Ubicación Patas Estilo Blanco Negro Natural [PERSON_NAME] ($2) Terreno (…" at bounding box center [649, 298] width 1298 height 620
click at [1031, 269] on font "Blanco" at bounding box center [1043, 268] width 43 height 14
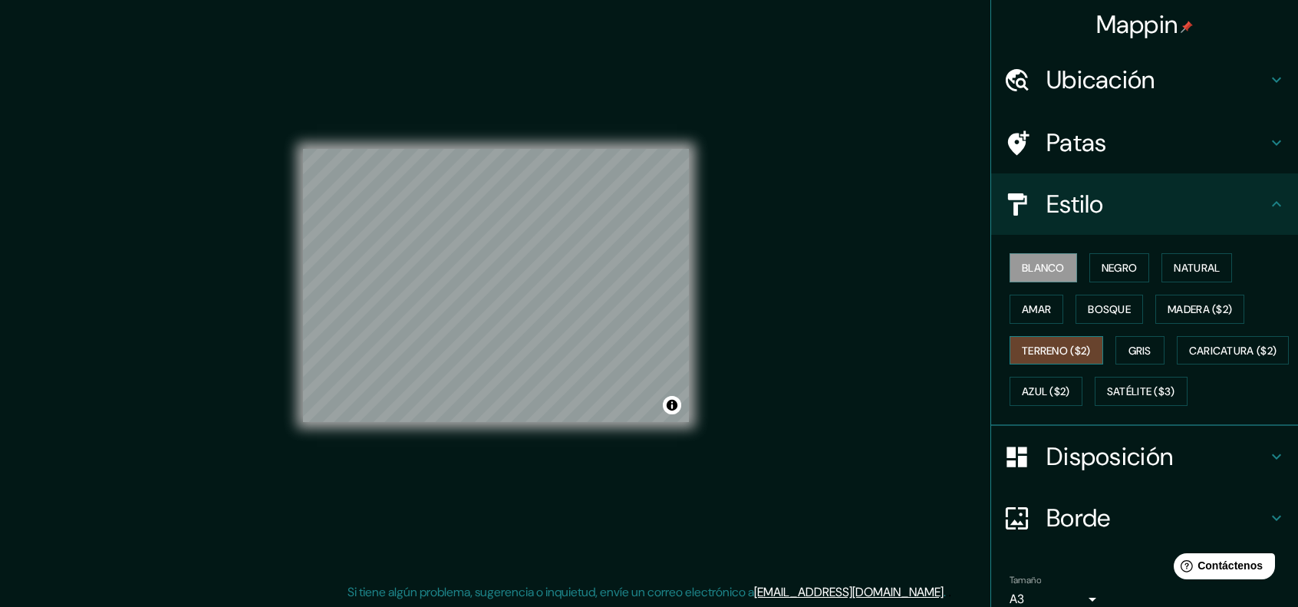
click at [1040, 348] on font "Terreno ($2)" at bounding box center [1056, 351] width 69 height 14
click at [1085, 282] on div "Blanco Negro Natural Amar Bosque Madera ($2) Terreno ($2) Gris Caricatura ($2) …" at bounding box center [1151, 329] width 295 height 165
click at [1102, 270] on font "Negro" at bounding box center [1120, 268] width 36 height 14
click at [1048, 357] on font "Terreno ($2)" at bounding box center [1056, 351] width 69 height 20
click at [1112, 264] on font "Negro" at bounding box center [1120, 268] width 36 height 14
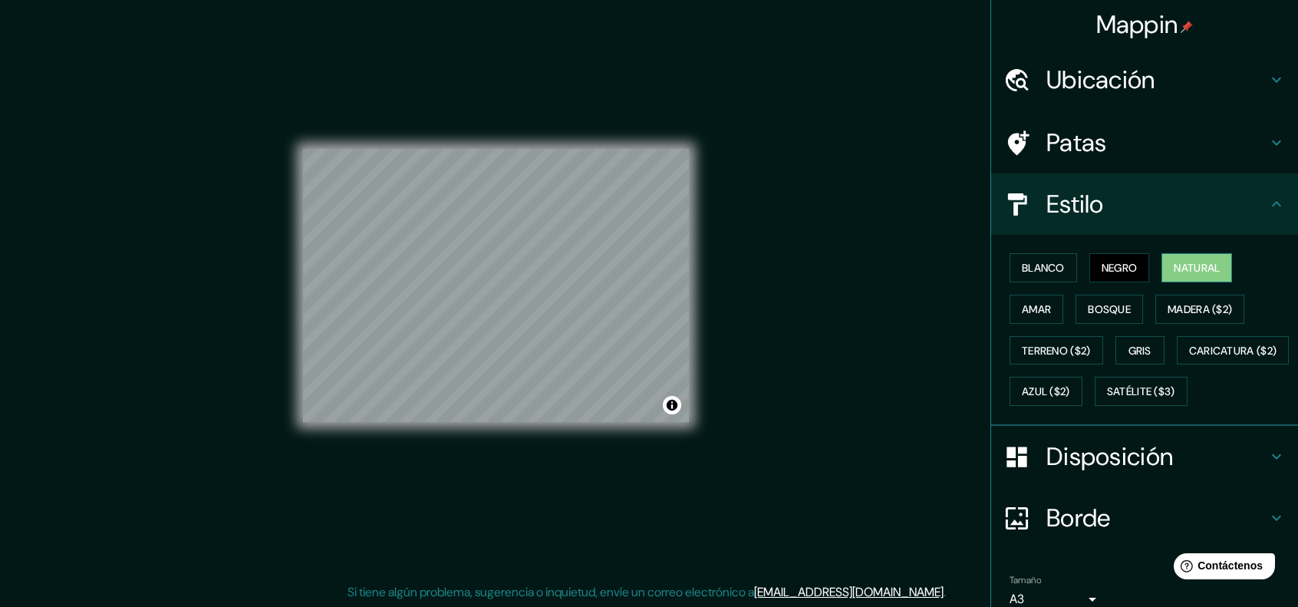
click at [1162, 268] on button "Natural" at bounding box center [1197, 267] width 71 height 29
click at [1034, 303] on font "Amar" at bounding box center [1036, 309] width 29 height 14
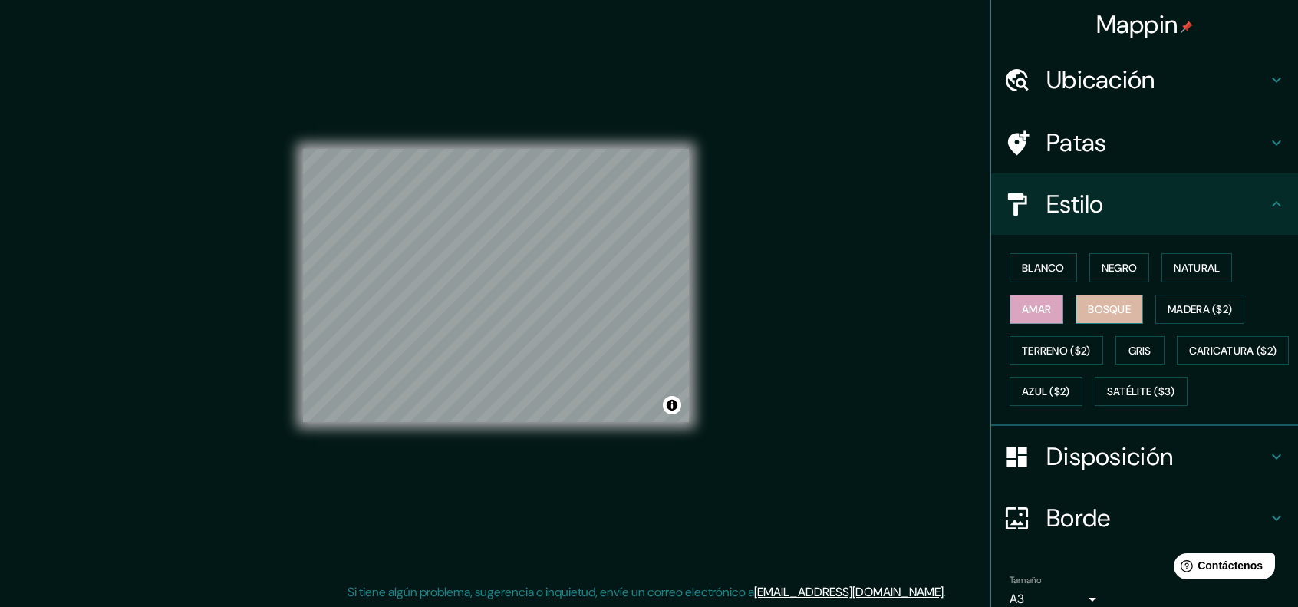
click at [1109, 299] on font "Bosque" at bounding box center [1109, 309] width 43 height 20
click at [1181, 315] on font "Madera ($2)" at bounding box center [1200, 309] width 64 height 20
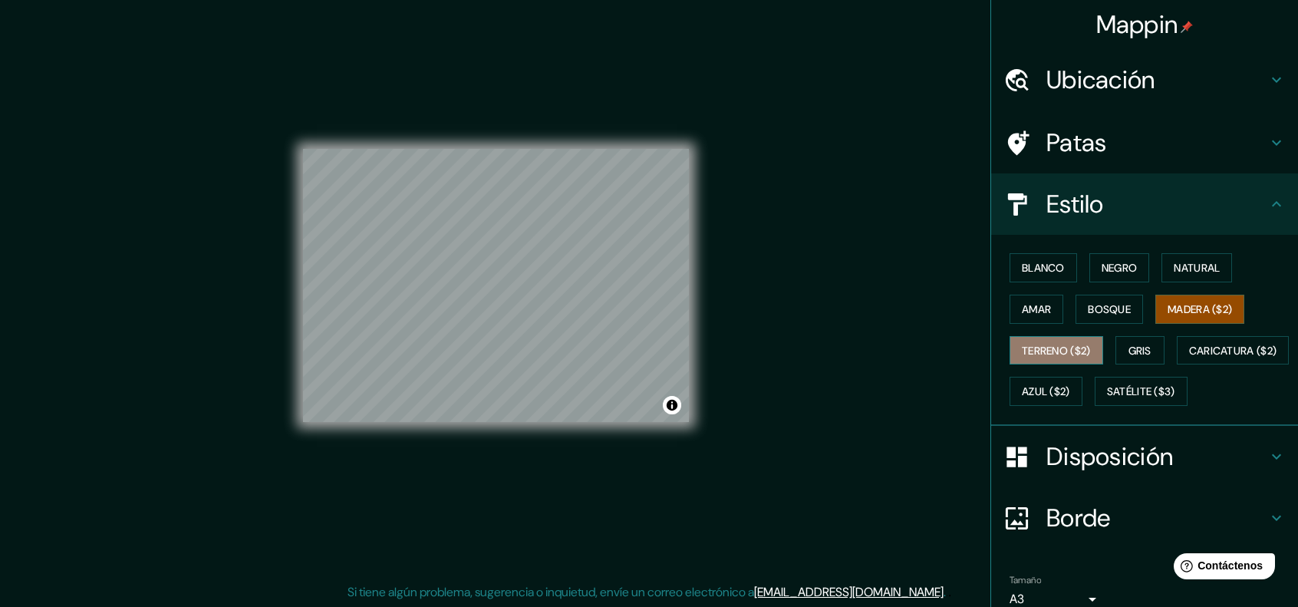
click at [1040, 344] on font "Terreno ($2)" at bounding box center [1056, 351] width 69 height 14
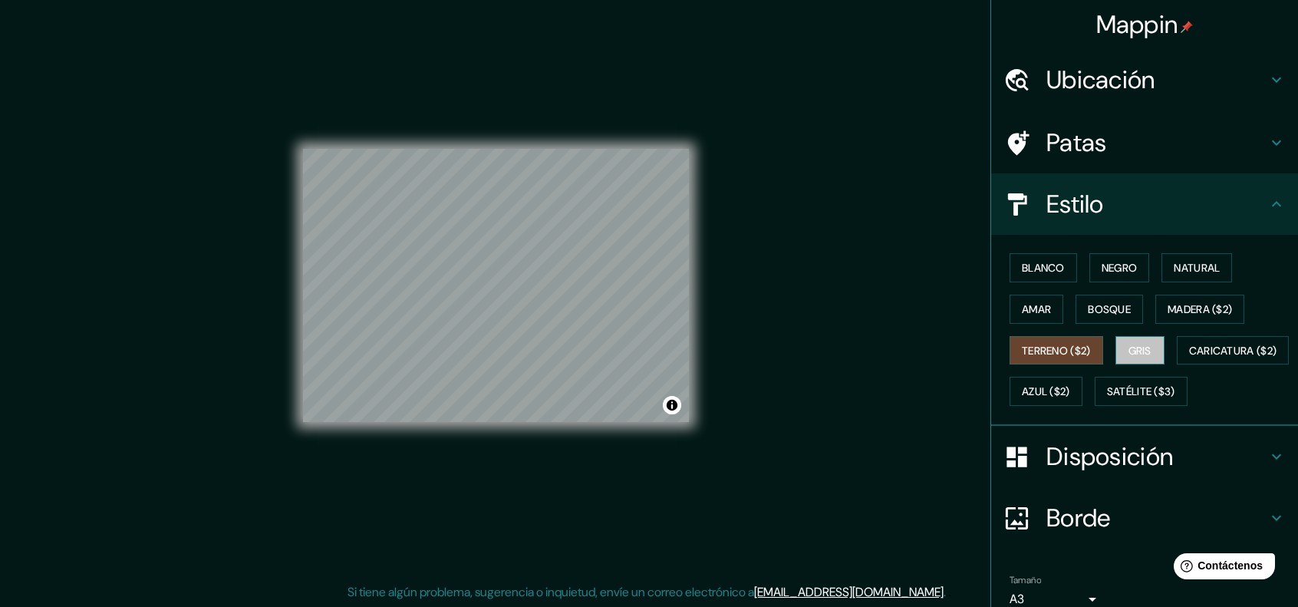
click at [1119, 352] on button "Gris" at bounding box center [1140, 350] width 49 height 29
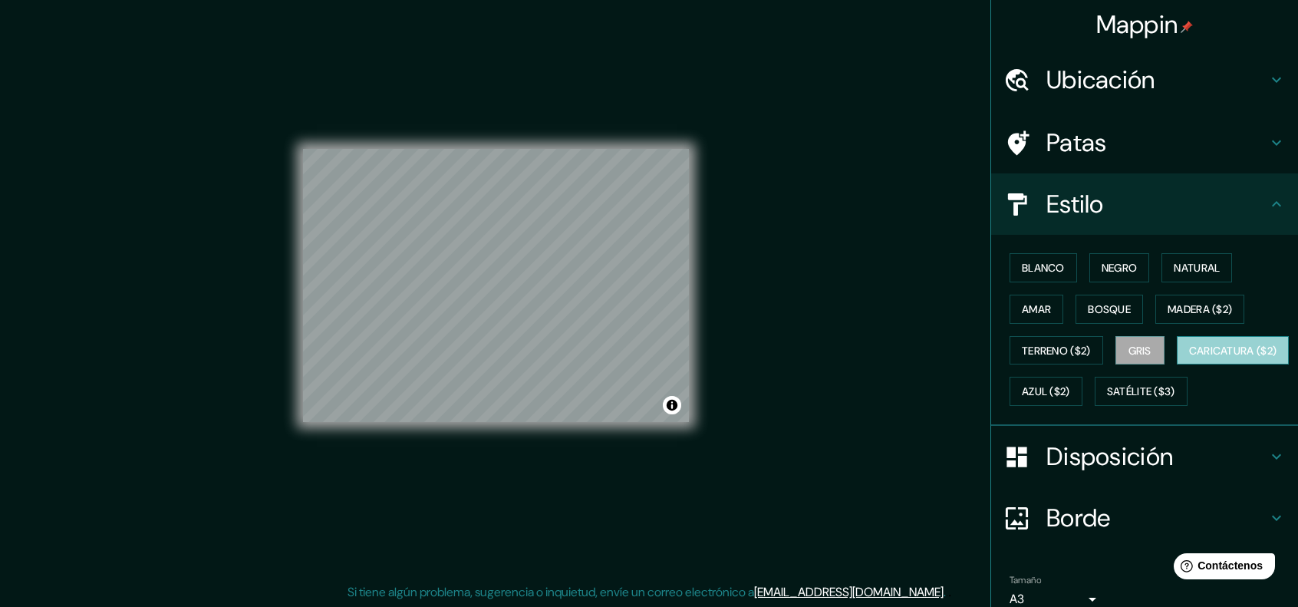
click at [1189, 361] on font "Caricatura ($2)" at bounding box center [1233, 351] width 88 height 20
click at [1070, 387] on font "Azul ($2)" at bounding box center [1046, 392] width 48 height 14
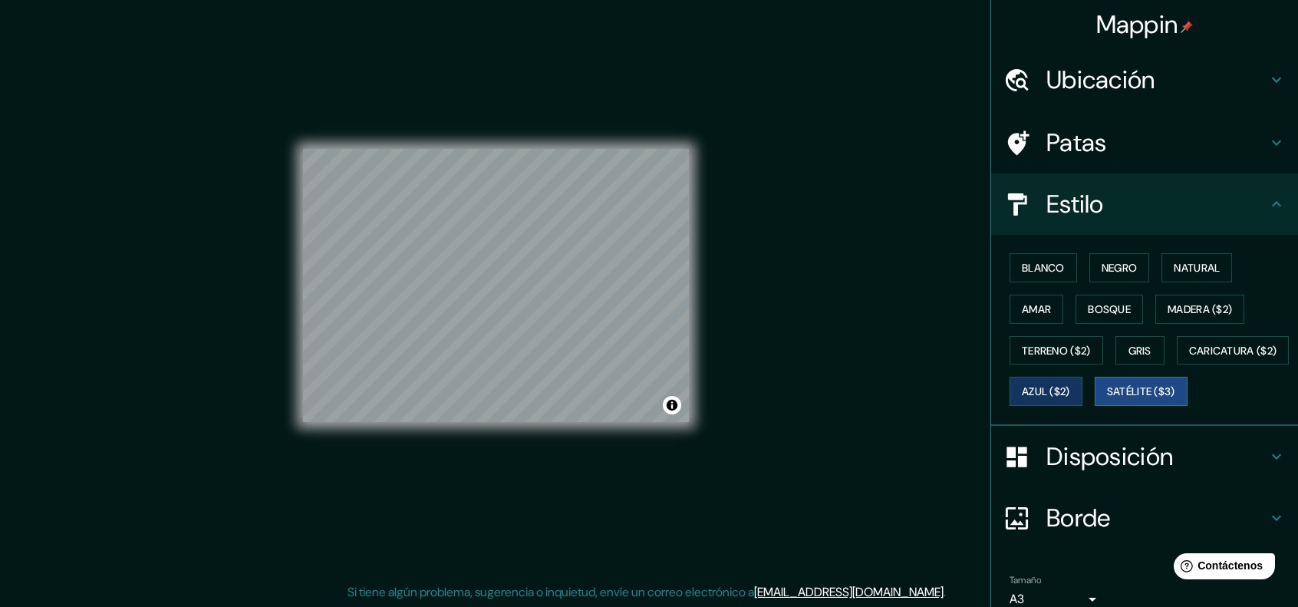
click at [1095, 406] on button "Satélite ($3)" at bounding box center [1141, 391] width 93 height 29
drag, startPoint x: 664, startPoint y: 400, endPoint x: 801, endPoint y: 211, distance: 233.0
click at [801, 211] on div "Mappin Ubicación Patas Estilo Blanco Negro Natural [PERSON_NAME] ($2) Terreno (…" at bounding box center [649, 298] width 1298 height 620
click at [1053, 263] on font "Blanco" at bounding box center [1043, 268] width 43 height 14
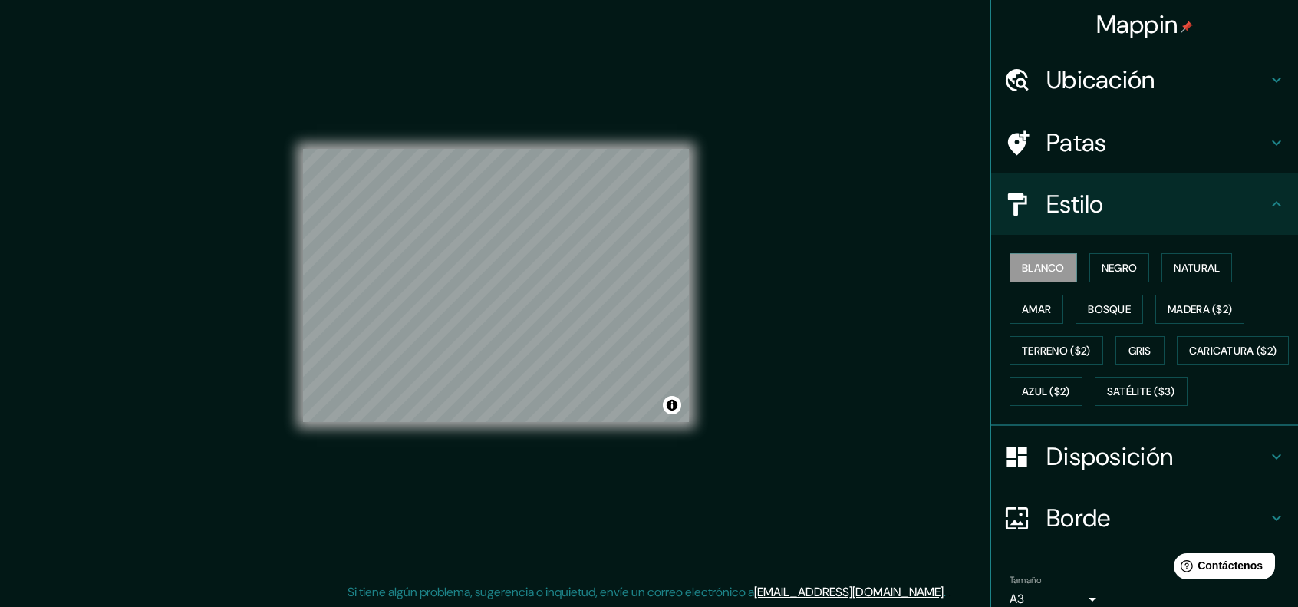
drag, startPoint x: 821, startPoint y: 331, endPoint x: 839, endPoint y: 325, distance: 18.7
click at [821, 331] on div "Mappin Ubicación Patas Estilo Blanco Negro Natural [PERSON_NAME] ($2) Terreno (…" at bounding box center [649, 298] width 1298 height 620
click at [1089, 272] on button "Negro" at bounding box center [1119, 267] width 61 height 29
click at [1174, 269] on font "Natural" at bounding box center [1197, 268] width 46 height 14
click at [911, 312] on div "Mappin Ubicación Patas Estilo Blanco Negro Natural [PERSON_NAME] ($2) Terreno (…" at bounding box center [649, 298] width 1298 height 620
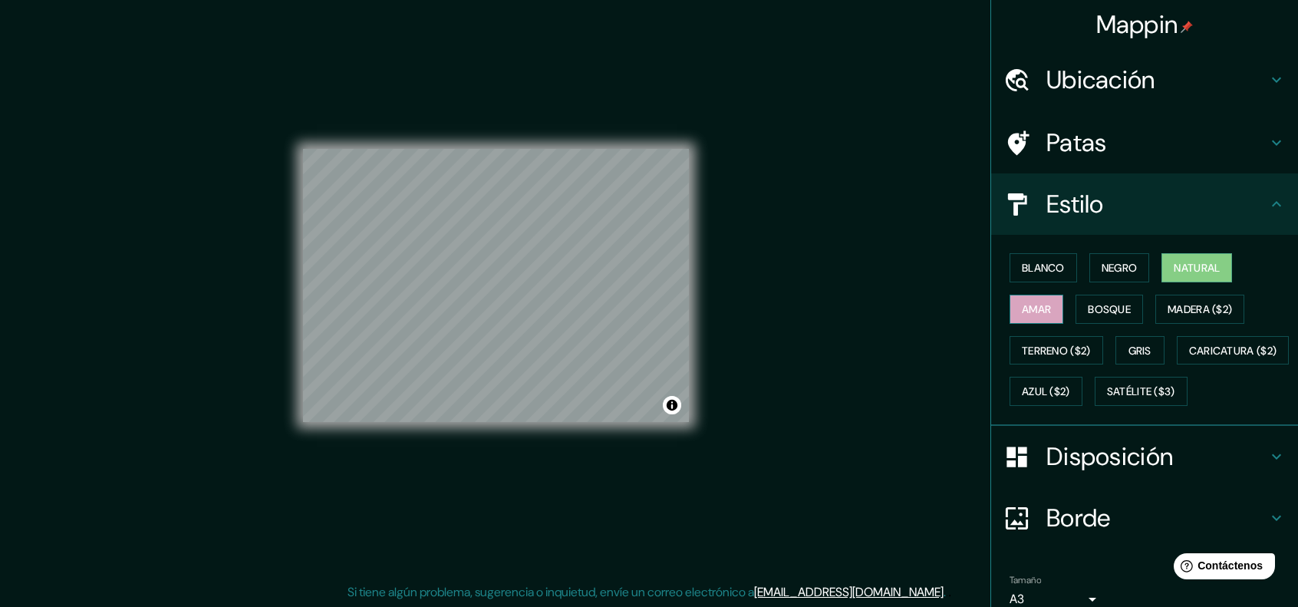
click at [1030, 306] on font "Amar" at bounding box center [1036, 309] width 29 height 14
click at [1091, 317] on font "Bosque" at bounding box center [1109, 309] width 43 height 20
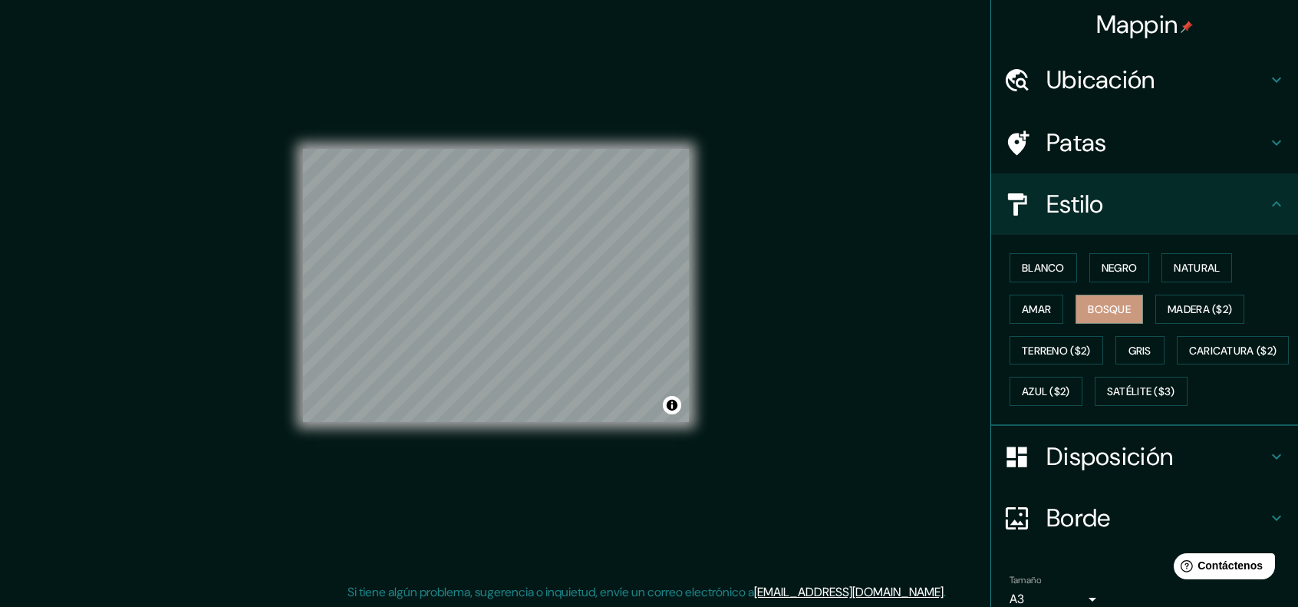
drag, startPoint x: 1211, startPoint y: 363, endPoint x: 1157, endPoint y: 360, distance: 53.8
click at [1211, 363] on div "Blanco Negro Natural Amar Bosque Madera ($2) Terreno ($2) Gris Caricatura ($2) …" at bounding box center [1151, 329] width 295 height 165
click at [1050, 347] on font "Terreno ($2)" at bounding box center [1056, 351] width 69 height 14
click at [1139, 354] on font "Gris" at bounding box center [1140, 351] width 23 height 14
click at [1070, 387] on font "Azul ($2)" at bounding box center [1046, 392] width 48 height 14
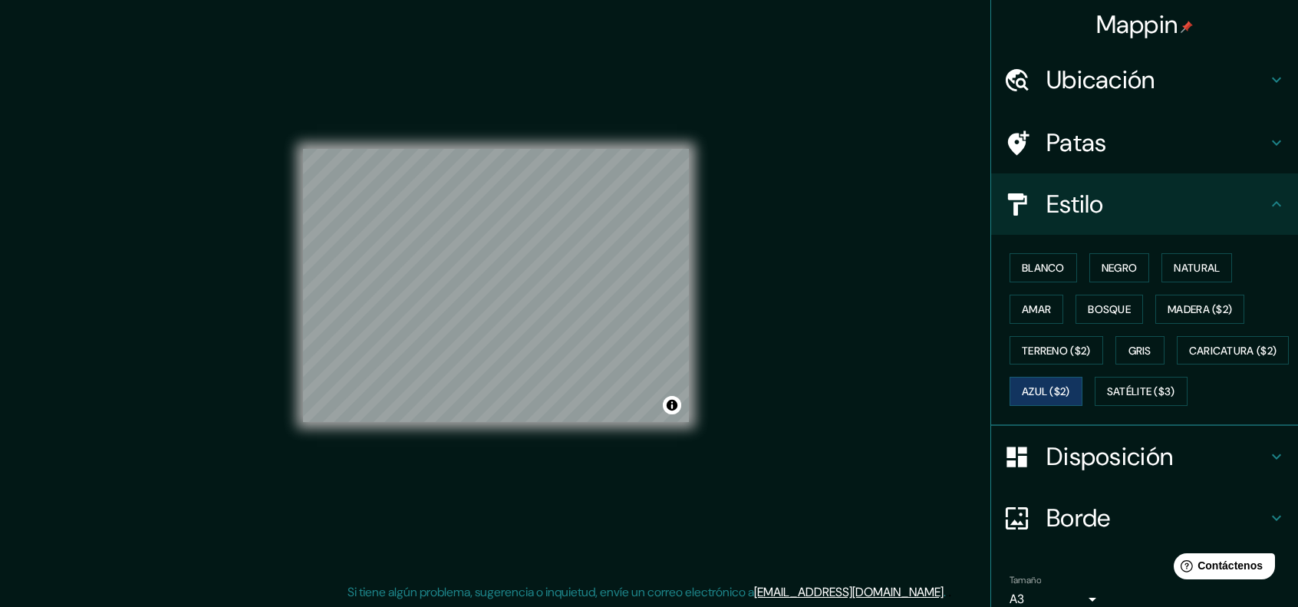
drag, startPoint x: 698, startPoint y: 303, endPoint x: 926, endPoint y: 357, distance: 234.1
click at [926, 357] on div "Mappin Ubicación Patas Estilo Blanco Negro Natural [PERSON_NAME] ($2) Terreno (…" at bounding box center [649, 298] width 1298 height 620
click at [1047, 348] on font "Terreno ($2)" at bounding box center [1056, 351] width 69 height 14
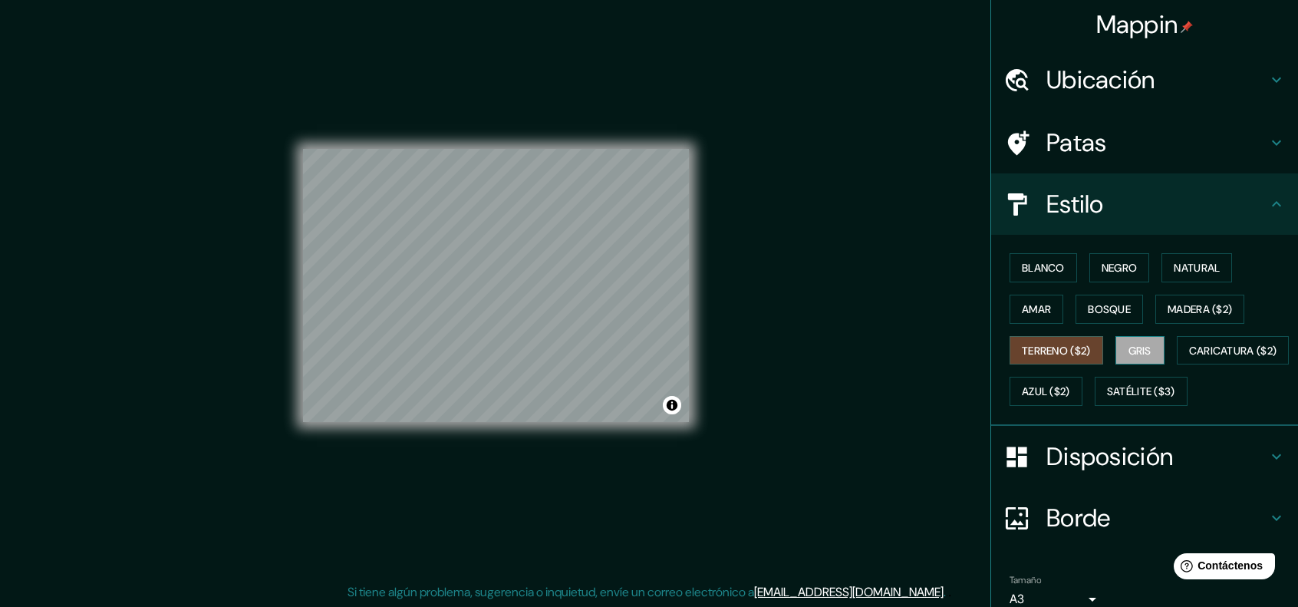
click at [1148, 344] on button "Gris" at bounding box center [1140, 350] width 49 height 29
click at [1083, 390] on button "Azul ($2)" at bounding box center [1046, 391] width 73 height 29
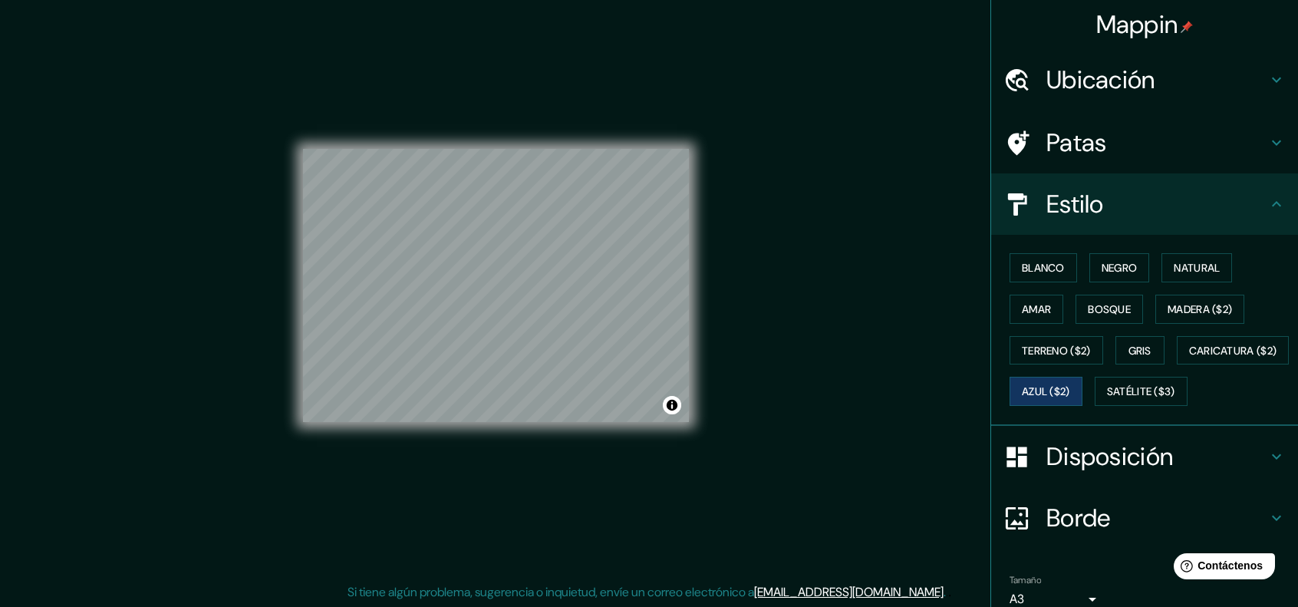
click at [1267, 466] on icon at bounding box center [1276, 456] width 18 height 18
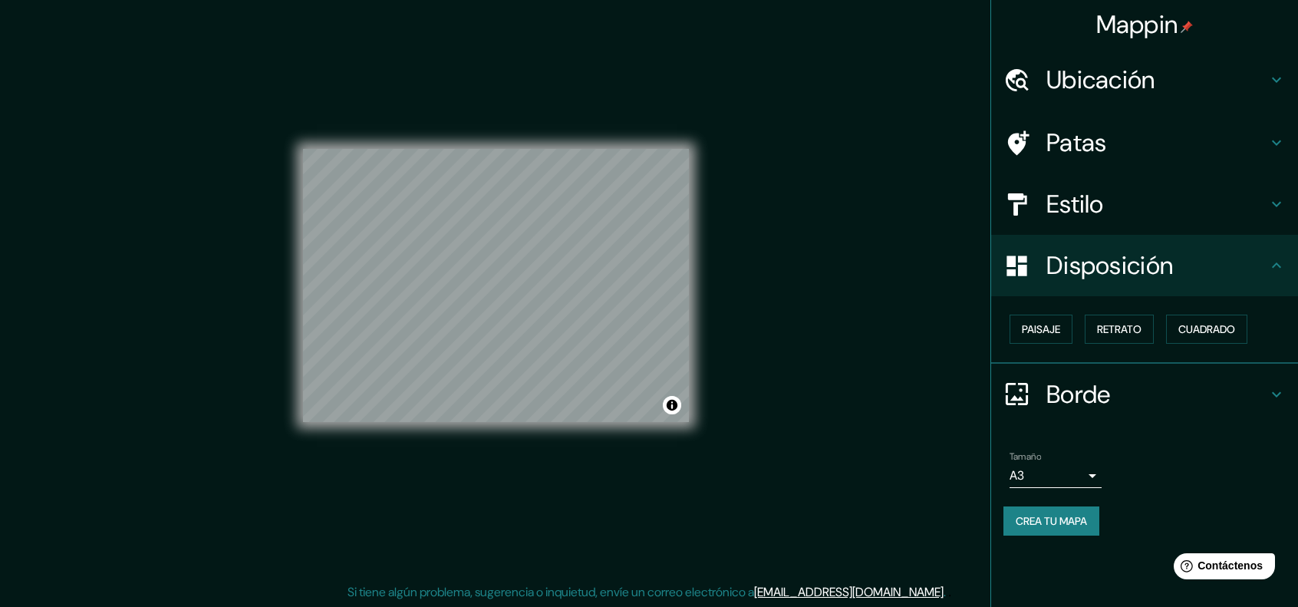
click at [809, 391] on div "Mappin Ubicación Patas Estilo Disposición Paisaje Retrato Cuadrado Borde Elige …" at bounding box center [649, 298] width 1298 height 620
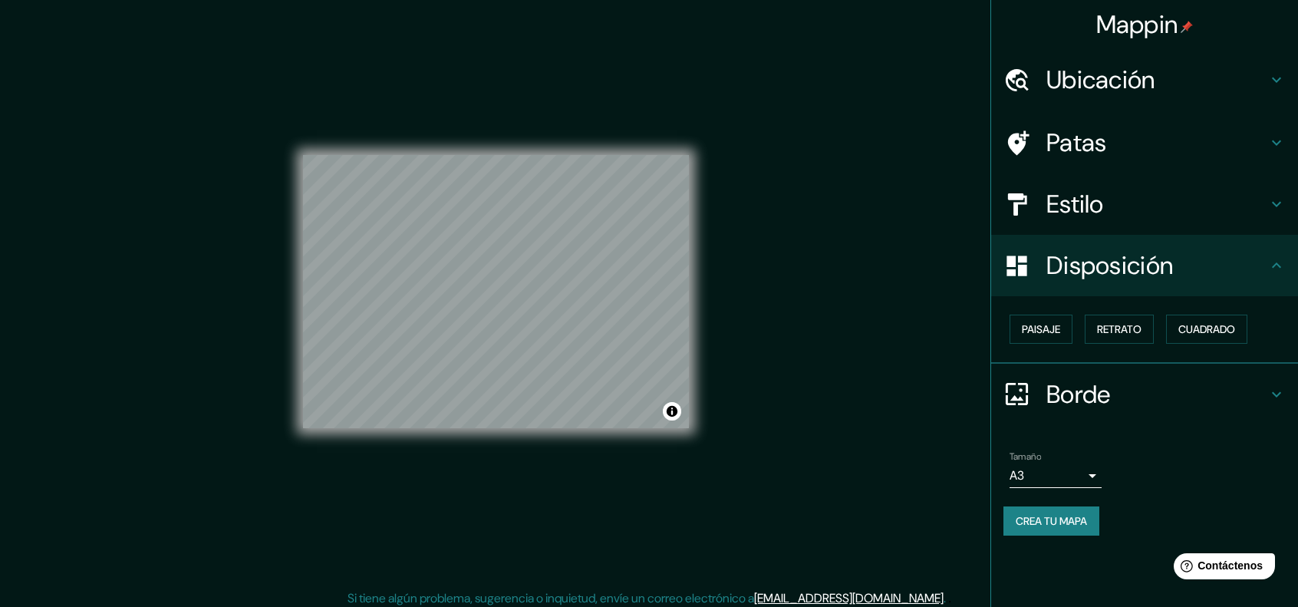
scroll to position [0, 0]
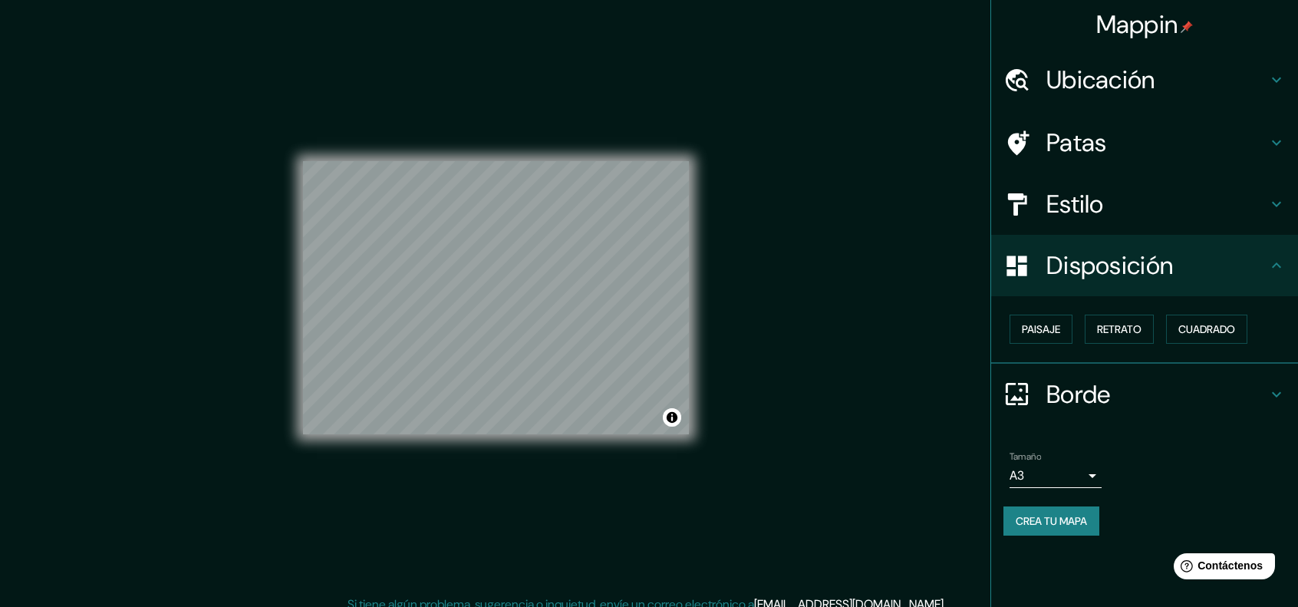
click at [1122, 216] on h4 "Estilo" at bounding box center [1157, 204] width 221 height 31
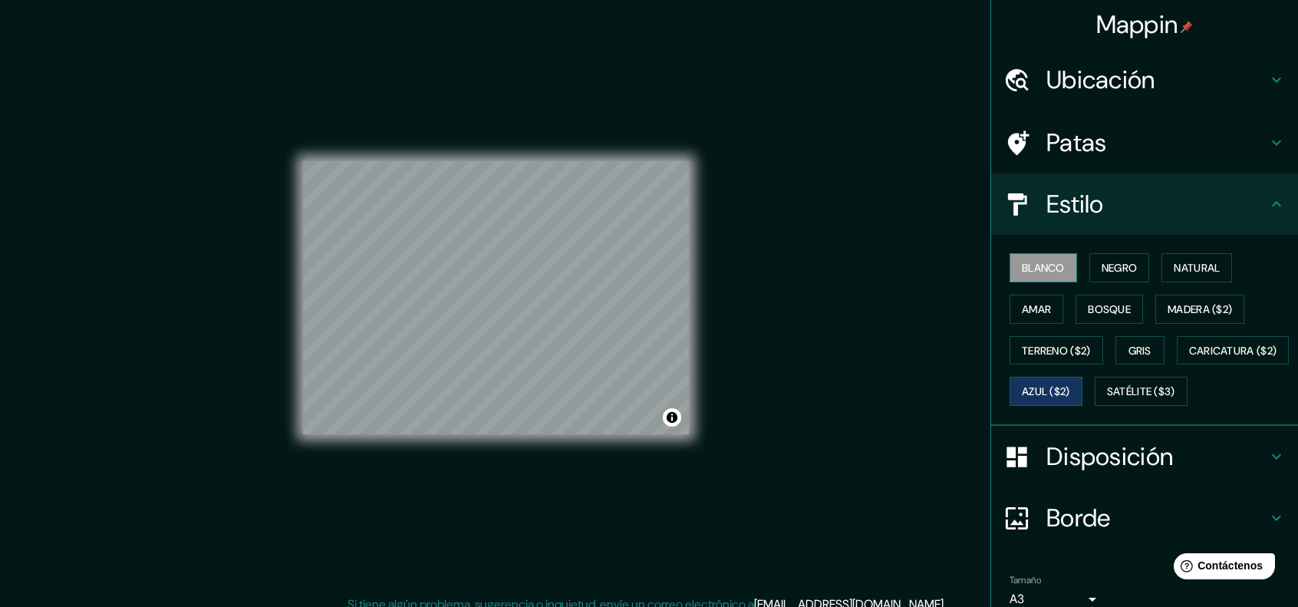
click at [1038, 268] on font "Blanco" at bounding box center [1043, 268] width 43 height 14
click at [1040, 255] on button "Blanco" at bounding box center [1044, 267] width 68 height 29
click at [881, 338] on div "Mappin Ubicación Patas Estilo Blanco Negro Natural [PERSON_NAME] ($2) Terreno (…" at bounding box center [649, 310] width 1298 height 620
click at [1117, 267] on font "Negro" at bounding box center [1120, 268] width 36 height 14
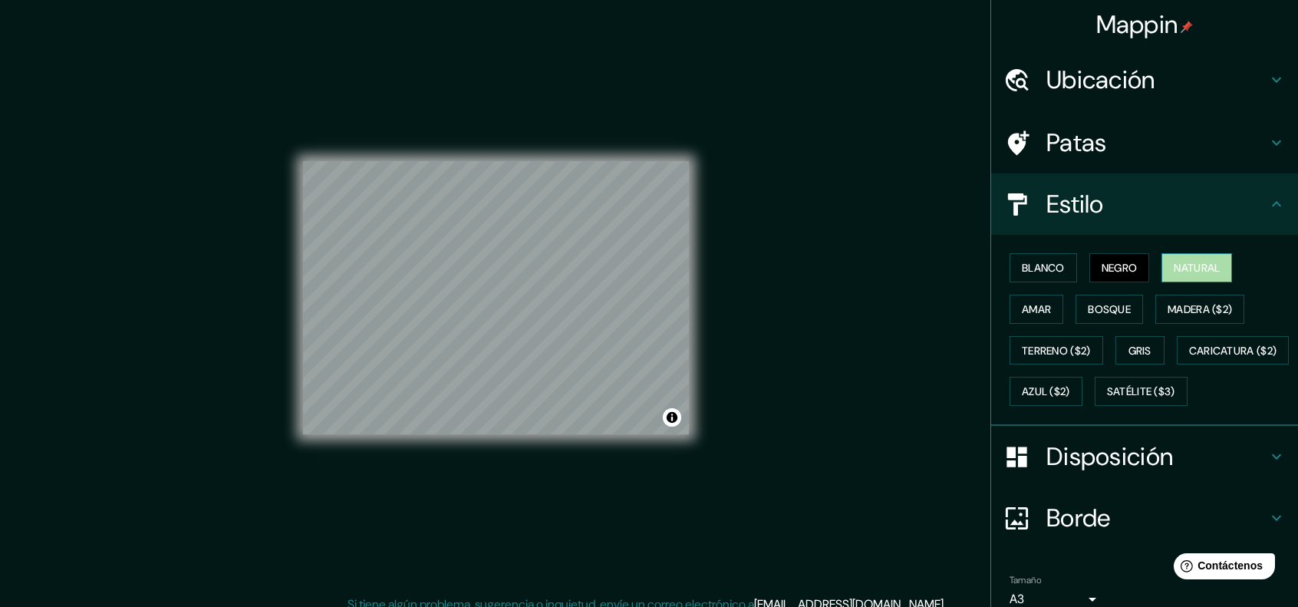
click at [1190, 263] on font "Natural" at bounding box center [1197, 268] width 46 height 14
click at [875, 364] on div "Mappin Ubicación Patas Estilo Blanco Negro Natural [PERSON_NAME] ($2) Terreno (…" at bounding box center [649, 310] width 1298 height 620
click at [1043, 303] on button "Amar" at bounding box center [1037, 309] width 54 height 29
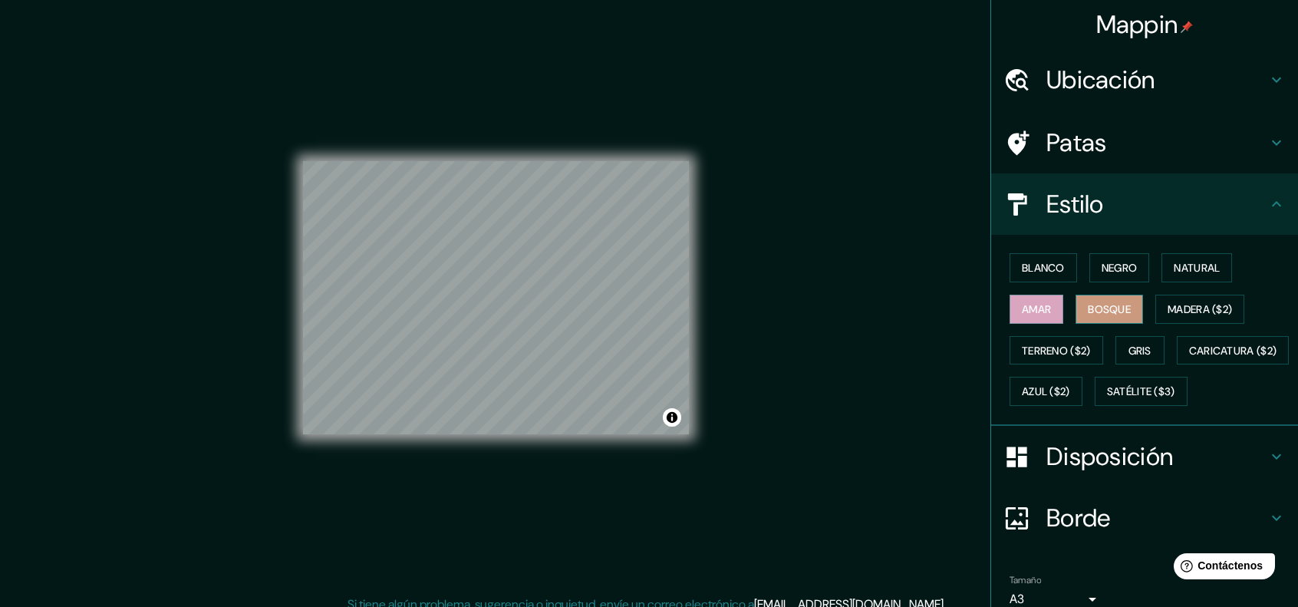
click at [1102, 310] on font "Bosque" at bounding box center [1109, 309] width 43 height 14
click at [1244, 358] on div "Blanco Negro Natural Amar Bosque Madera ($2) Terreno ($2) Gris Caricatura ($2) …" at bounding box center [1151, 329] width 295 height 165
click at [1045, 349] on font "Terreno ($2)" at bounding box center [1056, 351] width 69 height 14
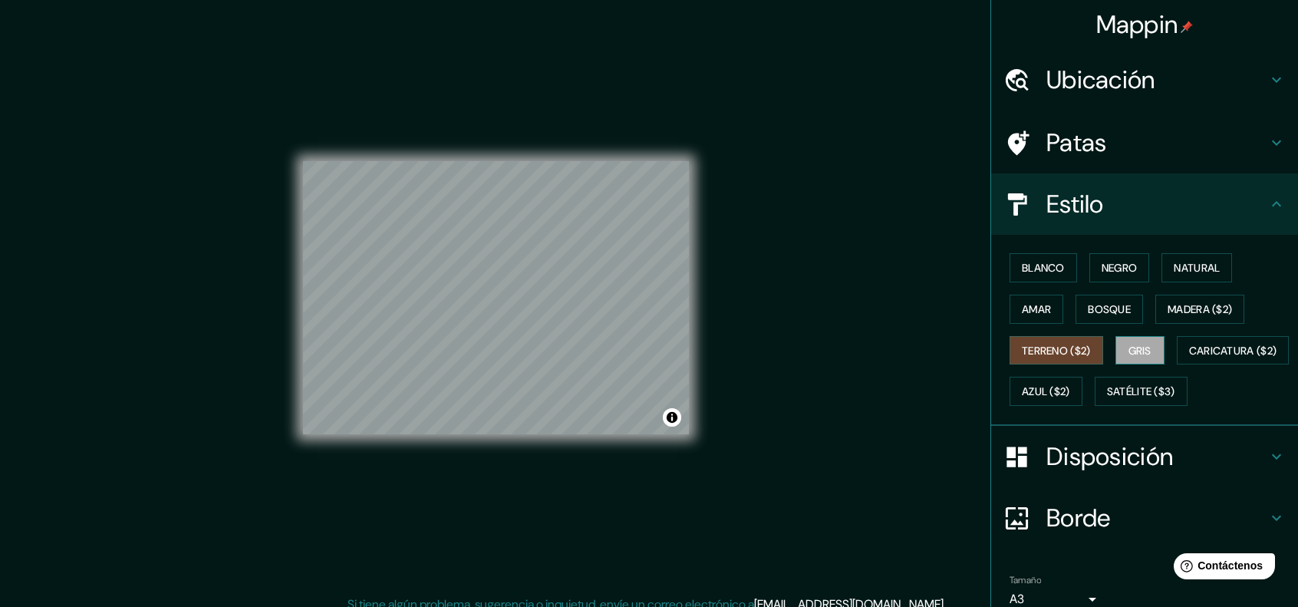
click at [1129, 355] on font "Gris" at bounding box center [1140, 351] width 23 height 14
click at [1083, 389] on button "Azul ($2)" at bounding box center [1046, 391] width 73 height 29
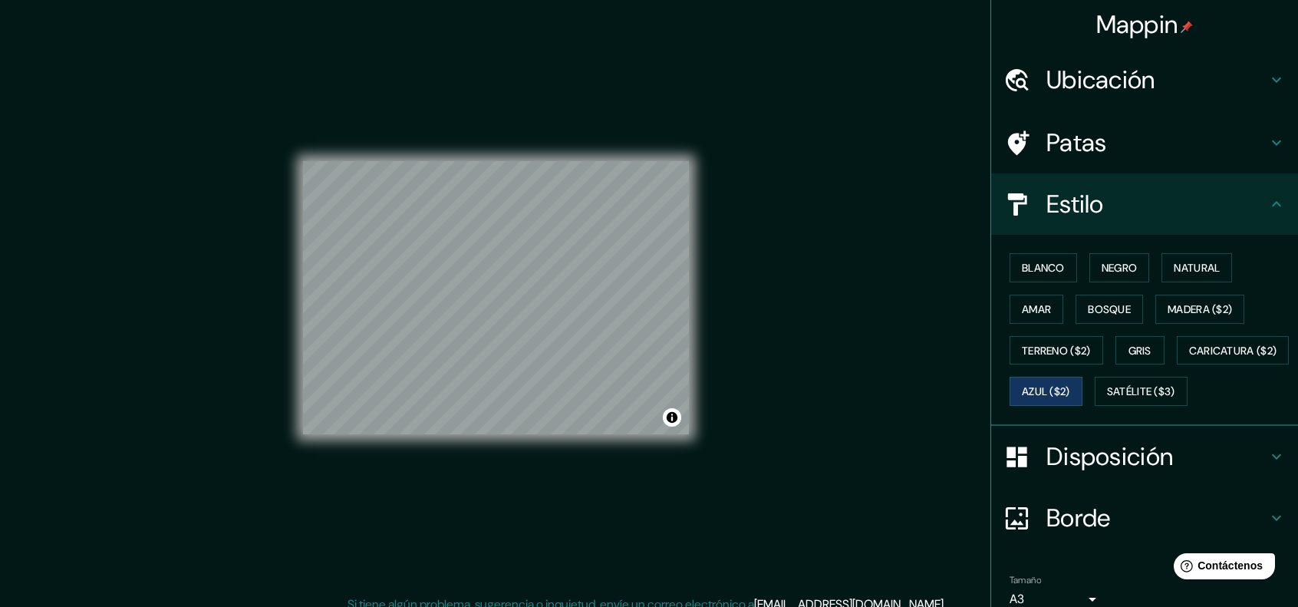
click at [865, 398] on div "Mappin Ubicación Patas Estilo Blanco Negro Natural [PERSON_NAME] ($2) Terreno (…" at bounding box center [649, 310] width 1298 height 620
click at [140, 274] on div "Mappin Ubicación Patas Estilo Blanco Negro Natural [PERSON_NAME] ($2) Terreno (…" at bounding box center [649, 310] width 1298 height 620
